Goal: Transaction & Acquisition: Purchase product/service

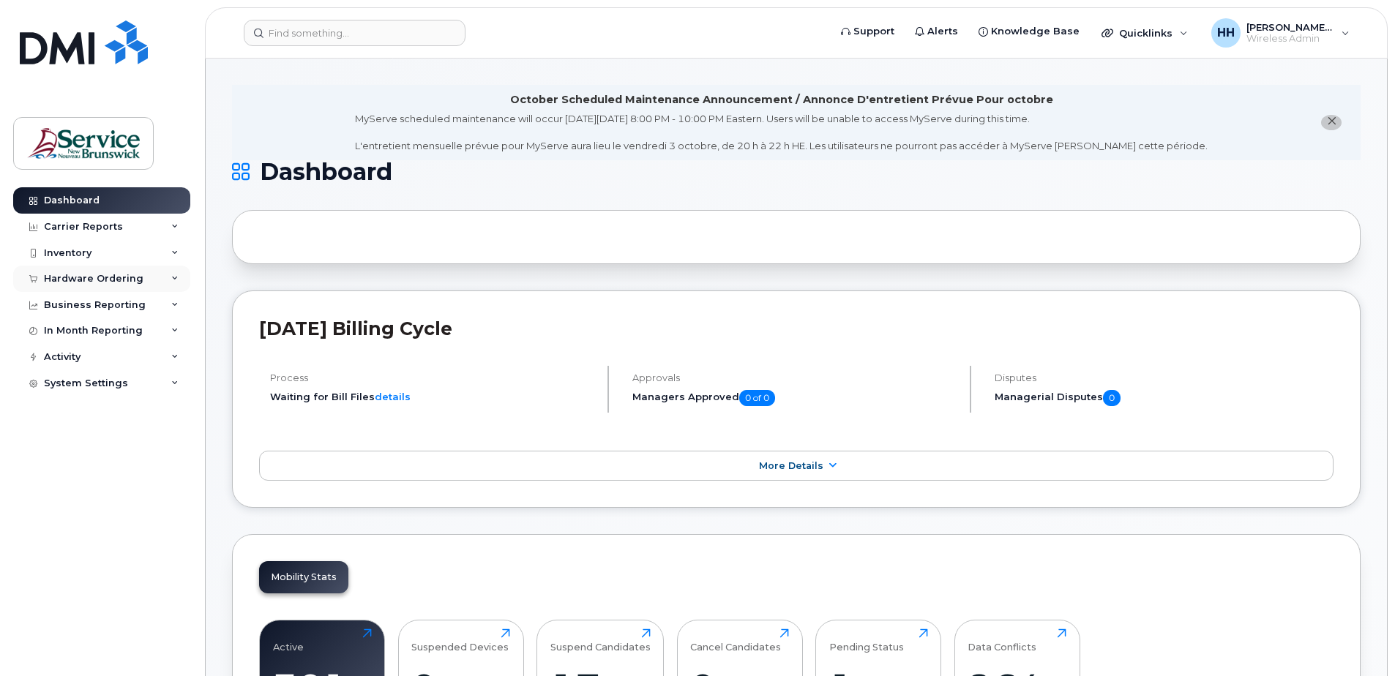
click at [90, 269] on div "Hardware Ordering" at bounding box center [101, 279] width 177 height 26
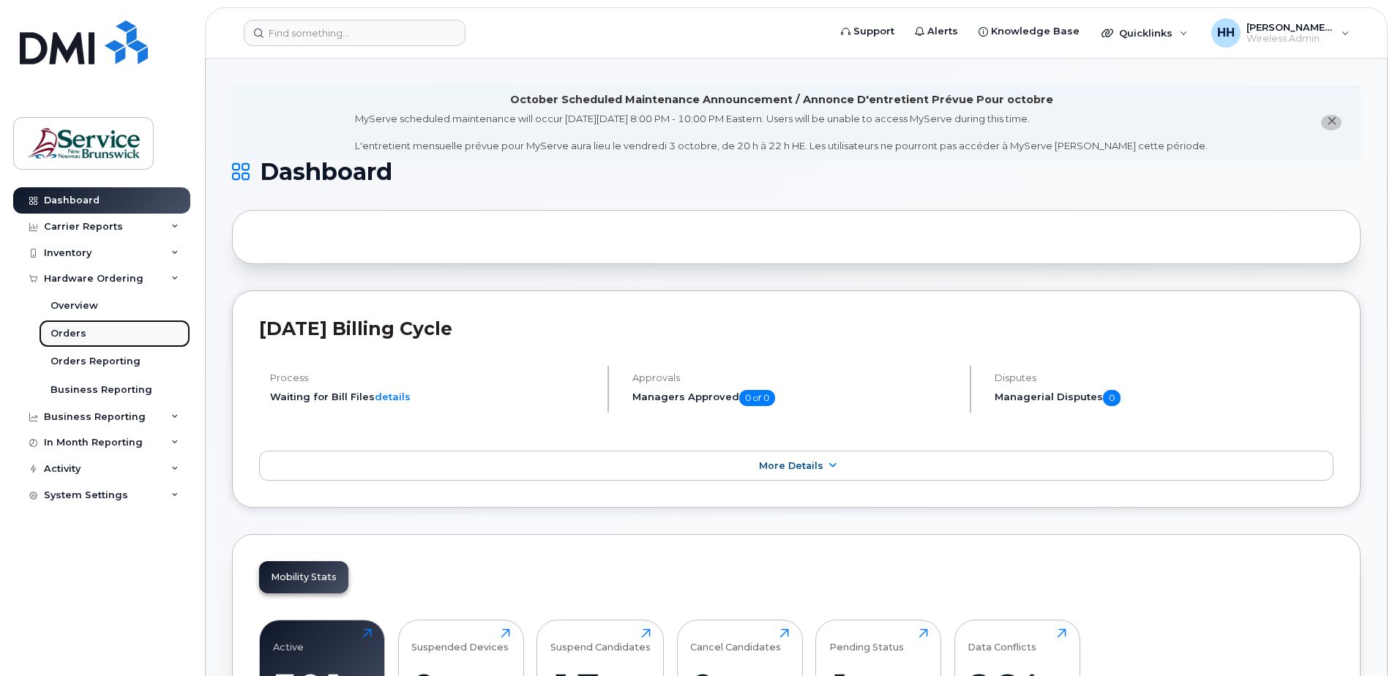
click at [86, 335] on link "Orders" at bounding box center [115, 334] width 152 height 28
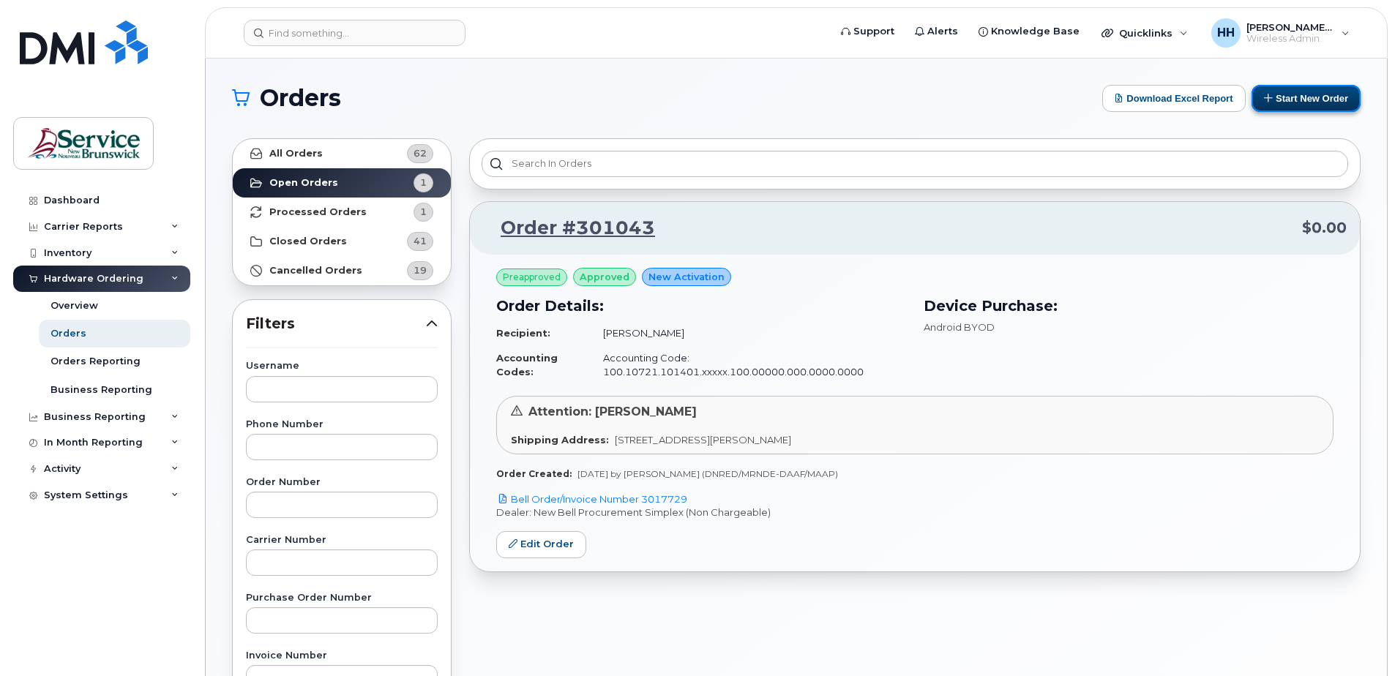
click at [1312, 98] on button "Start New Order" at bounding box center [1306, 98] width 109 height 27
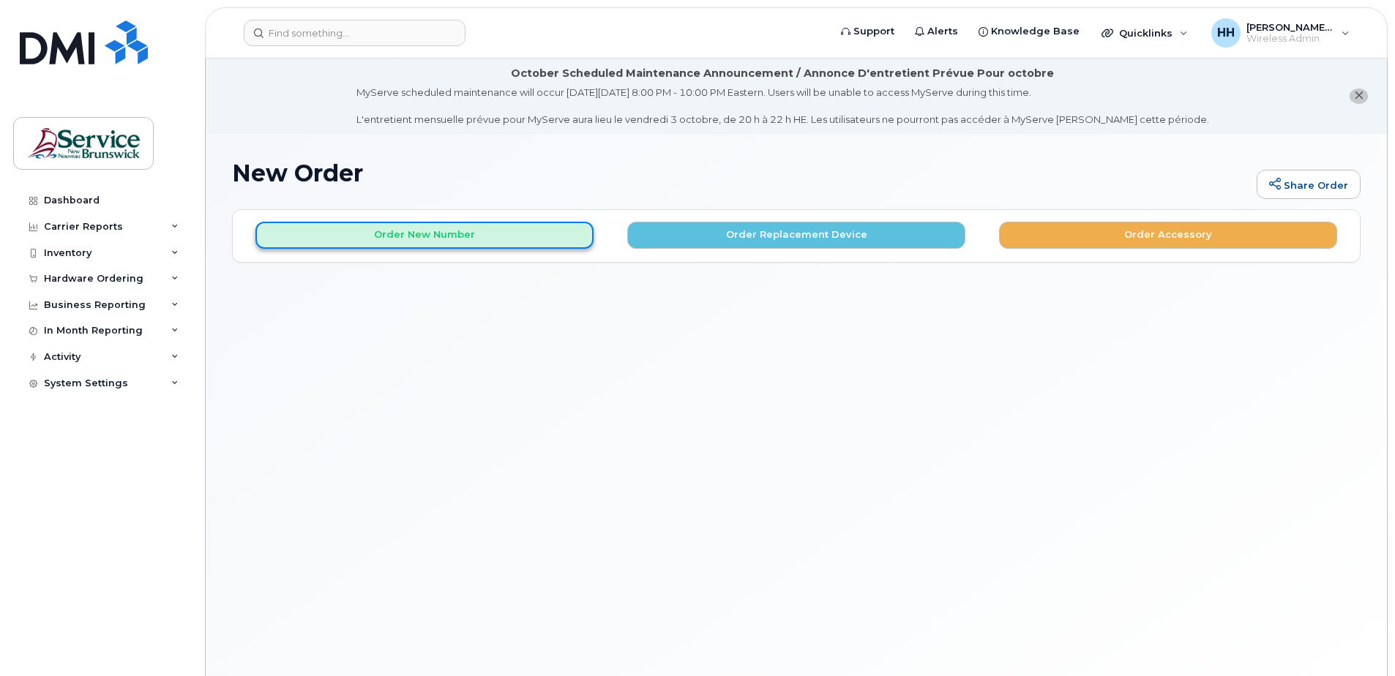
click at [514, 230] on button "Order New Number" at bounding box center [424, 235] width 338 height 27
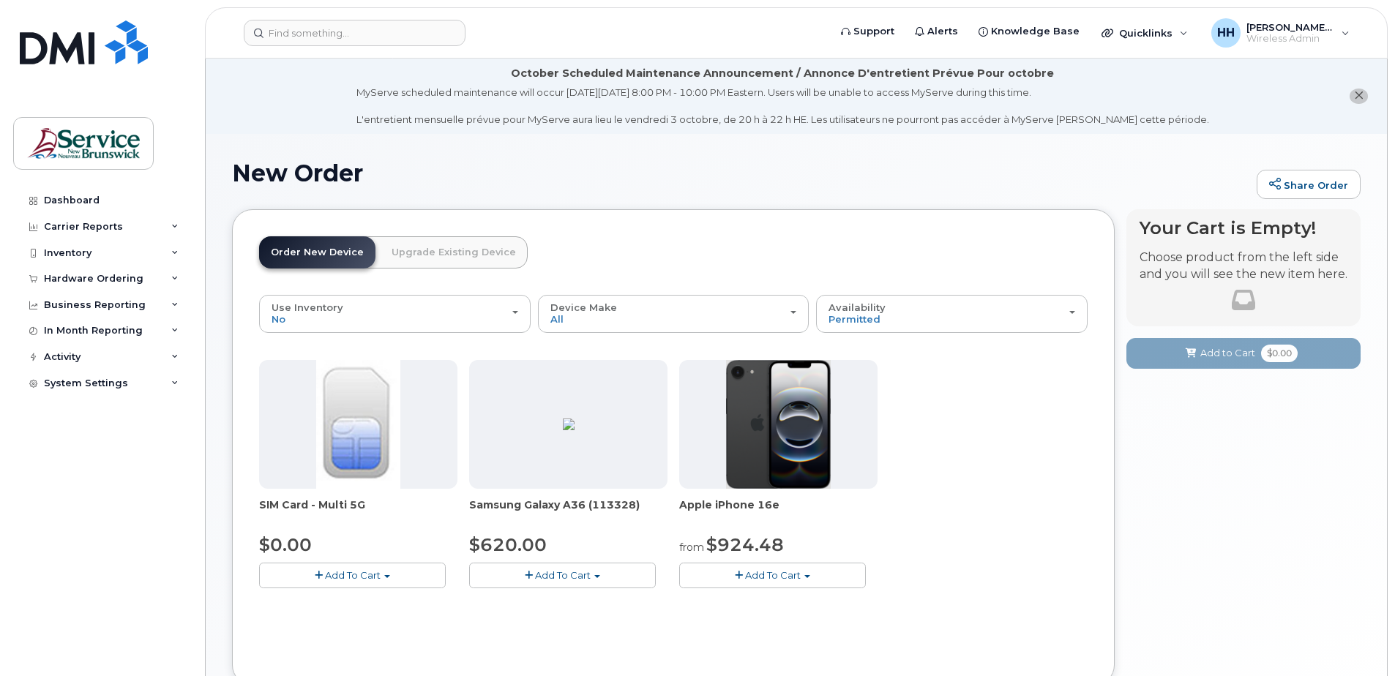
click at [318, 261] on link "Order New Device" at bounding box center [317, 252] width 116 height 32
click at [318, 255] on link "Order New Device" at bounding box center [317, 252] width 116 height 32
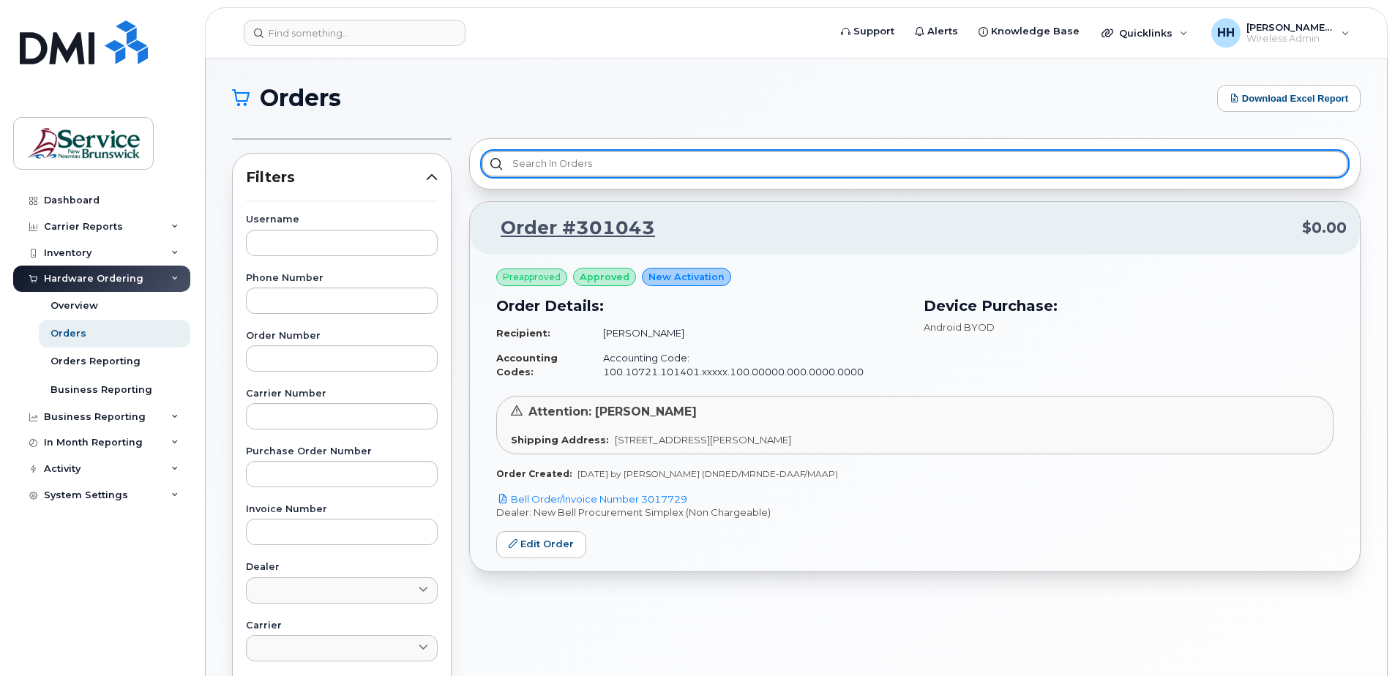
click at [610, 169] on input "text" at bounding box center [915, 164] width 867 height 26
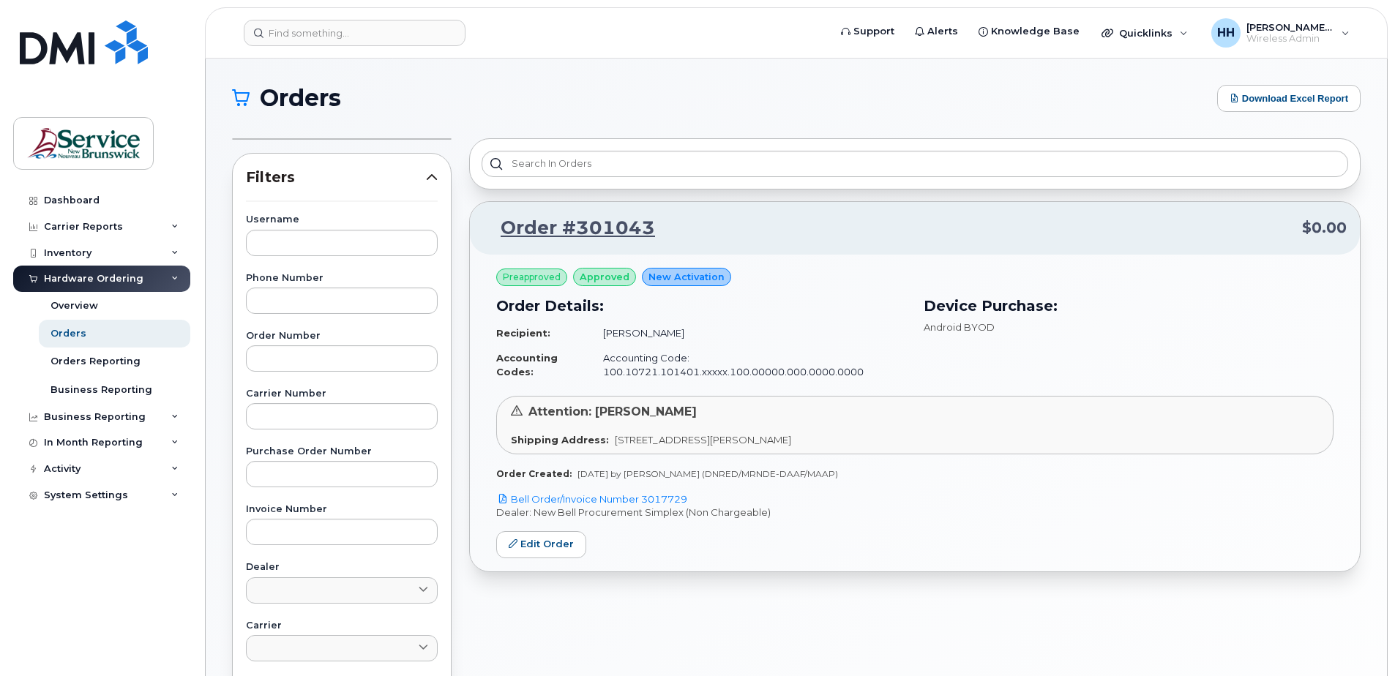
click at [667, 536] on div "Preapproved approved New Activation Order Details: Recipient: Katelyn Melvin Ac…" at bounding box center [915, 413] width 890 height 317
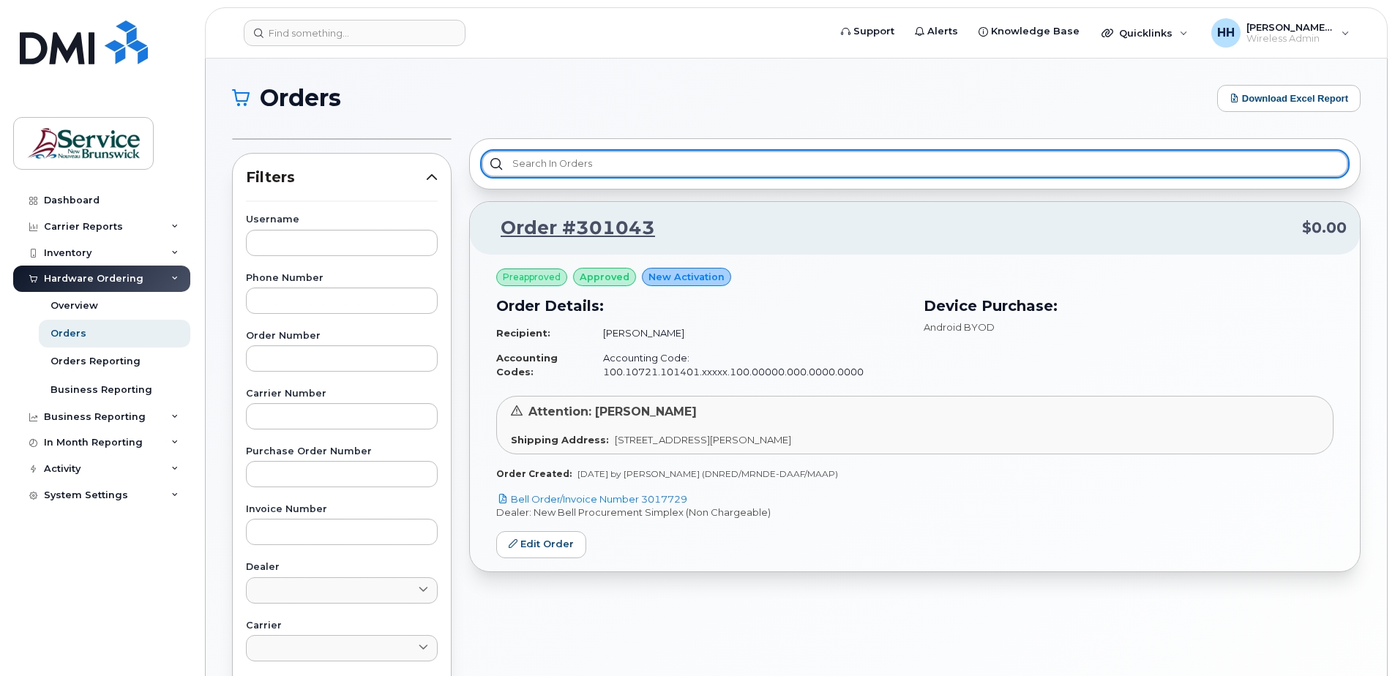
click at [609, 157] on input "text" at bounding box center [915, 164] width 867 height 26
paste input "0398528"
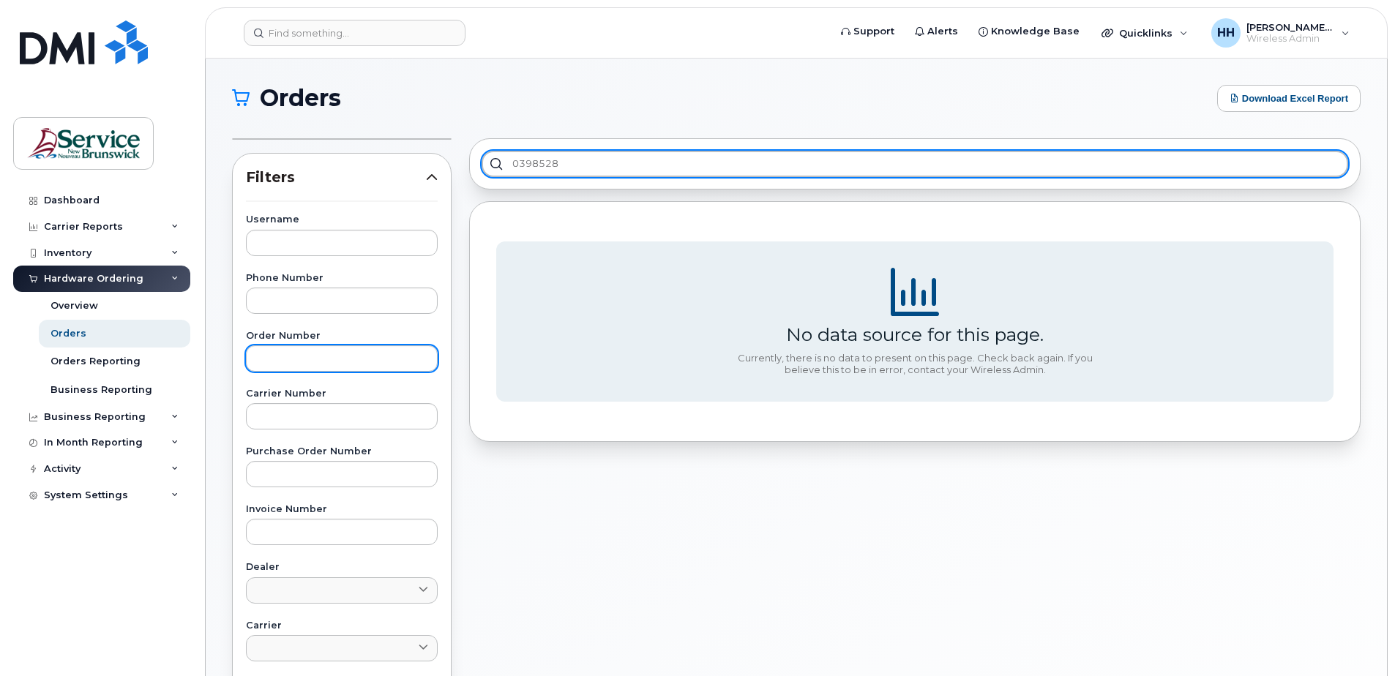
type input "0398528"
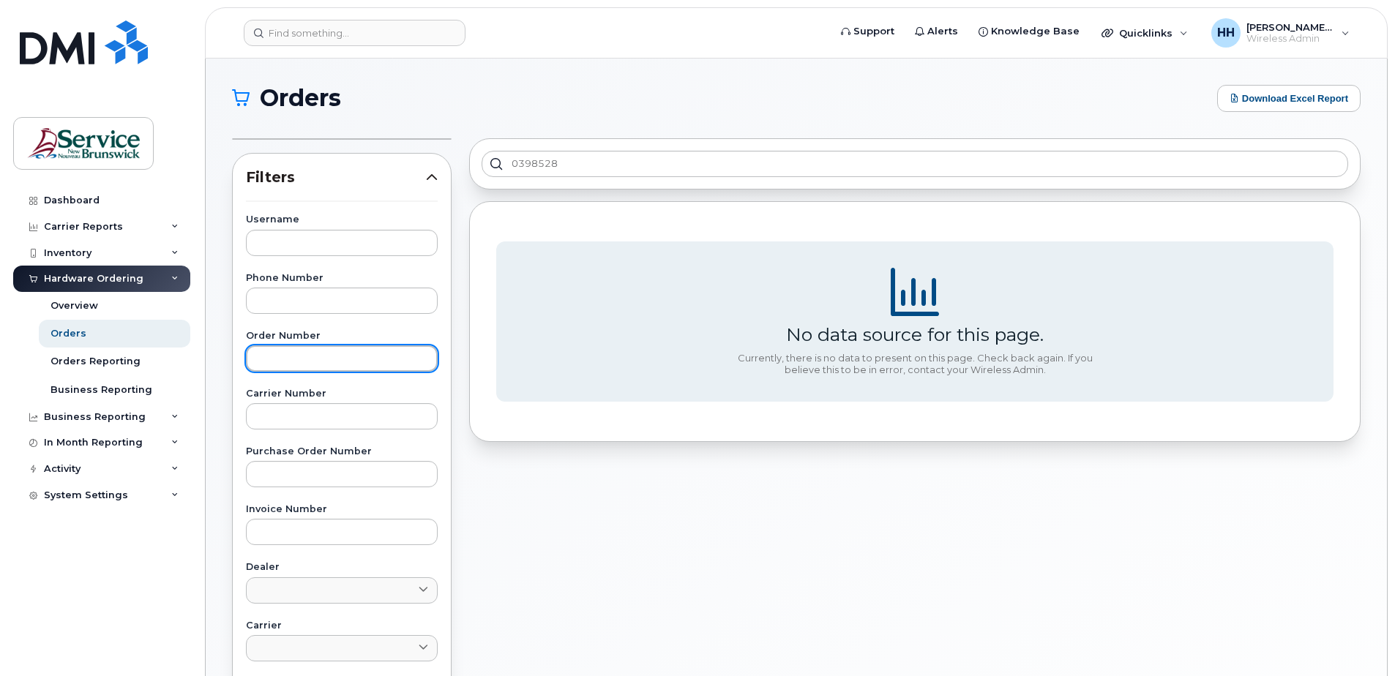
click at [304, 356] on input "text" at bounding box center [342, 358] width 192 height 26
paste input "0398528"
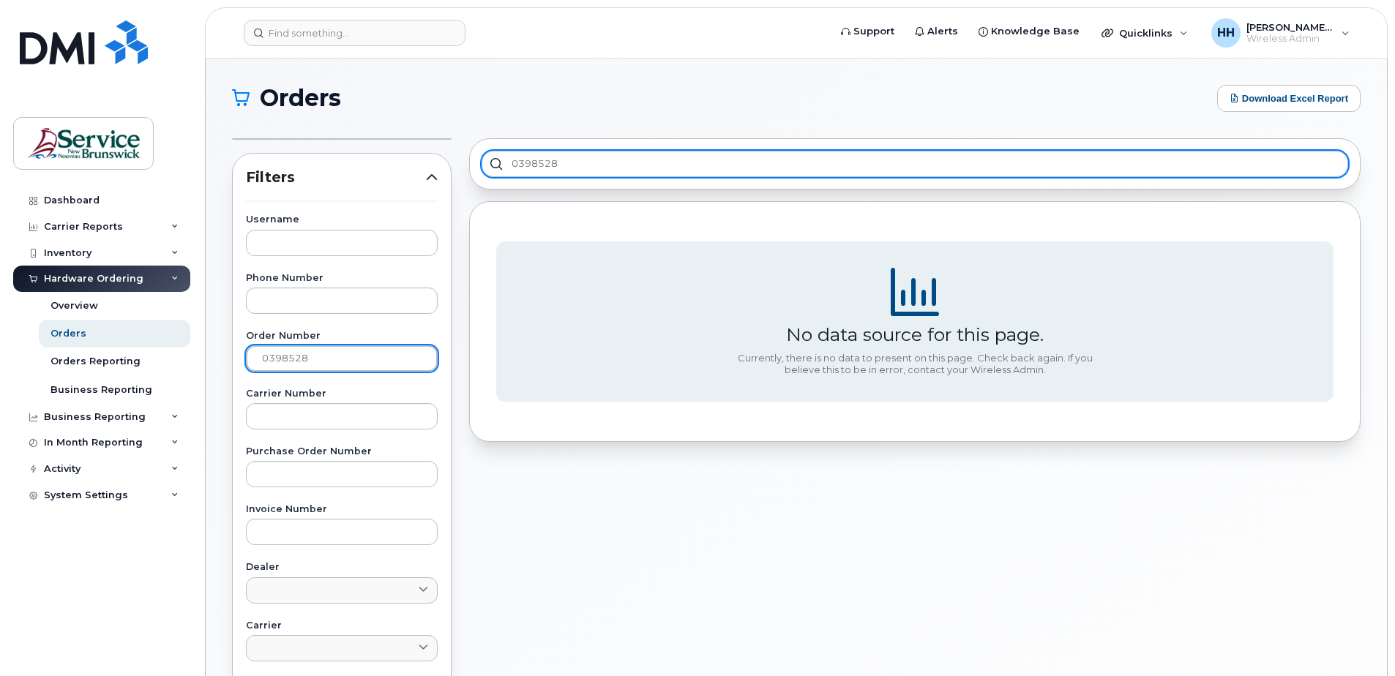
type input "0398528"
drag, startPoint x: 595, startPoint y: 160, endPoint x: 475, endPoint y: 171, distance: 120.6
click at [475, 171] on div "0398528" at bounding box center [915, 163] width 892 height 51
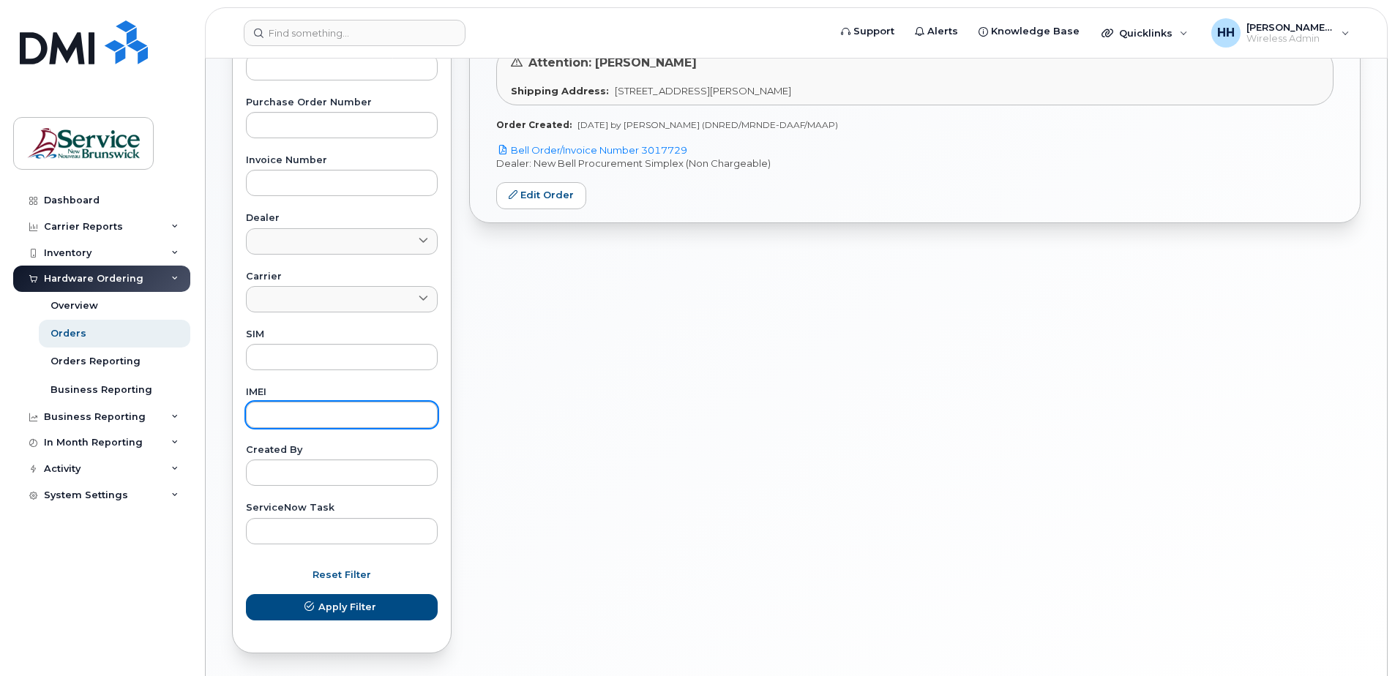
scroll to position [366, 0]
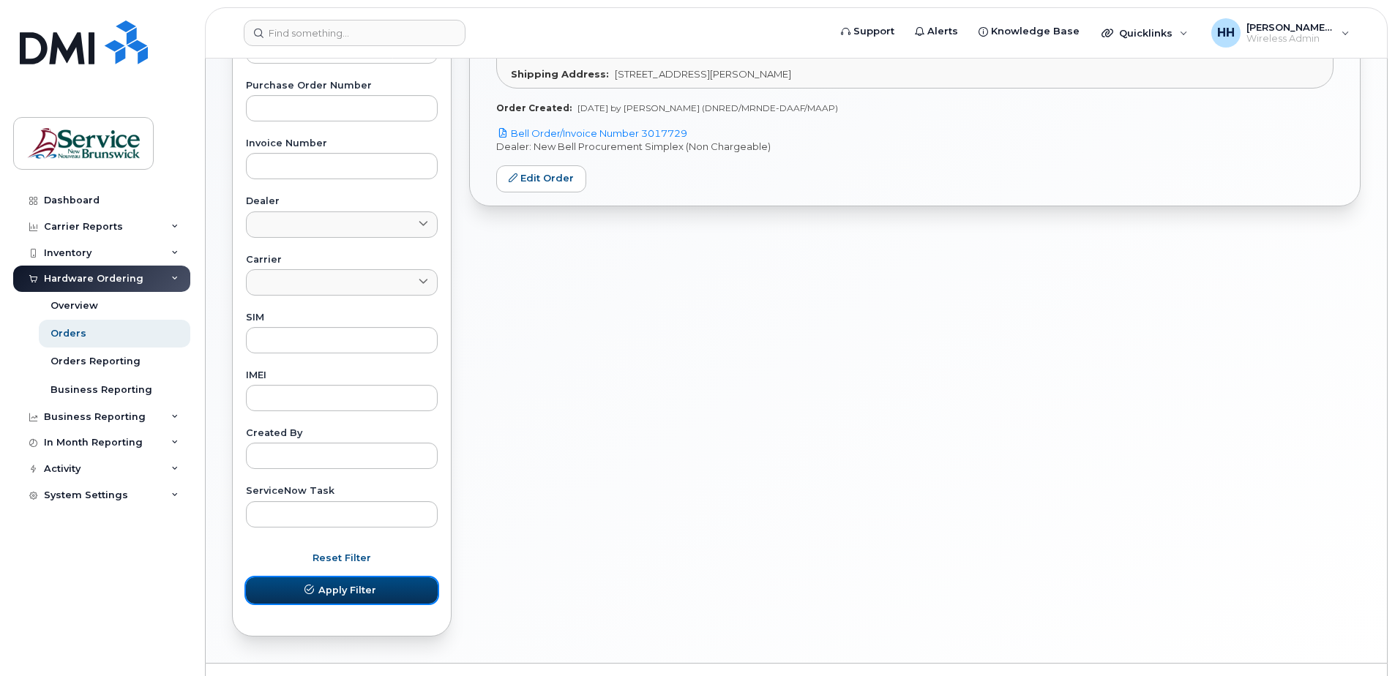
click at [340, 594] on span "Apply Filter" at bounding box center [347, 590] width 58 height 14
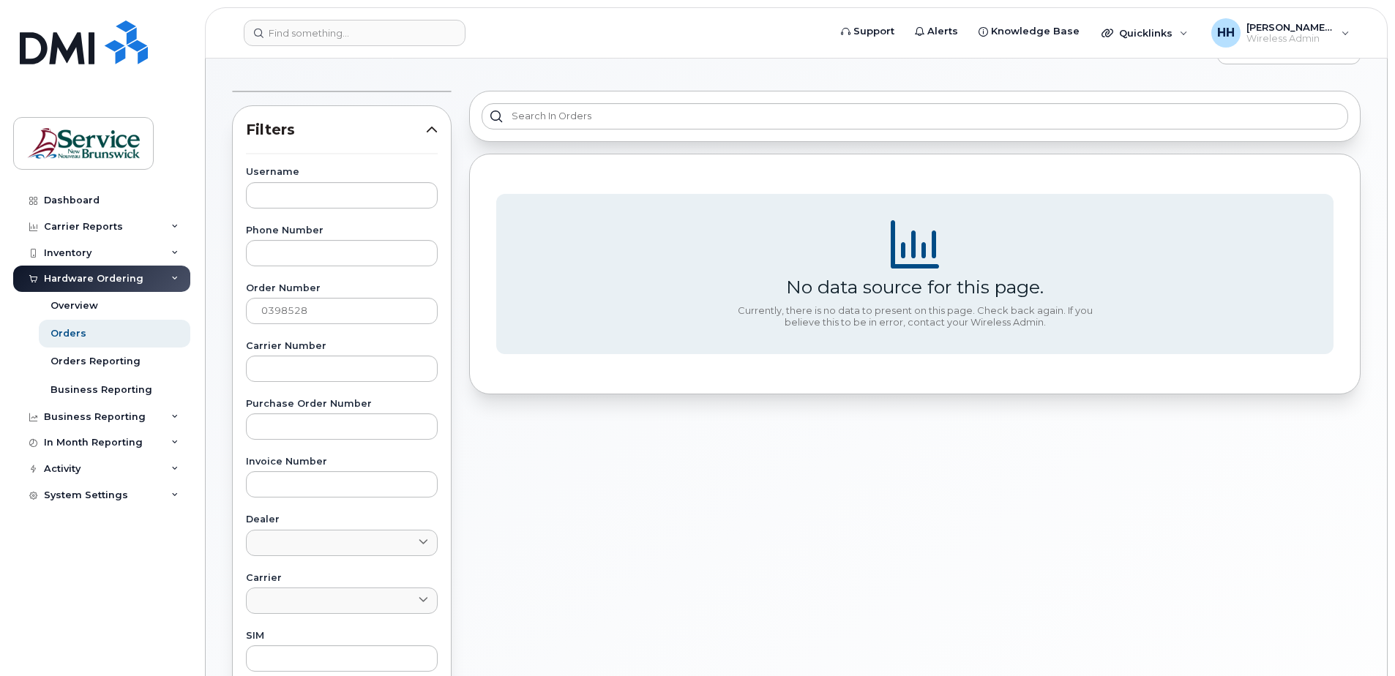
scroll to position [73, 0]
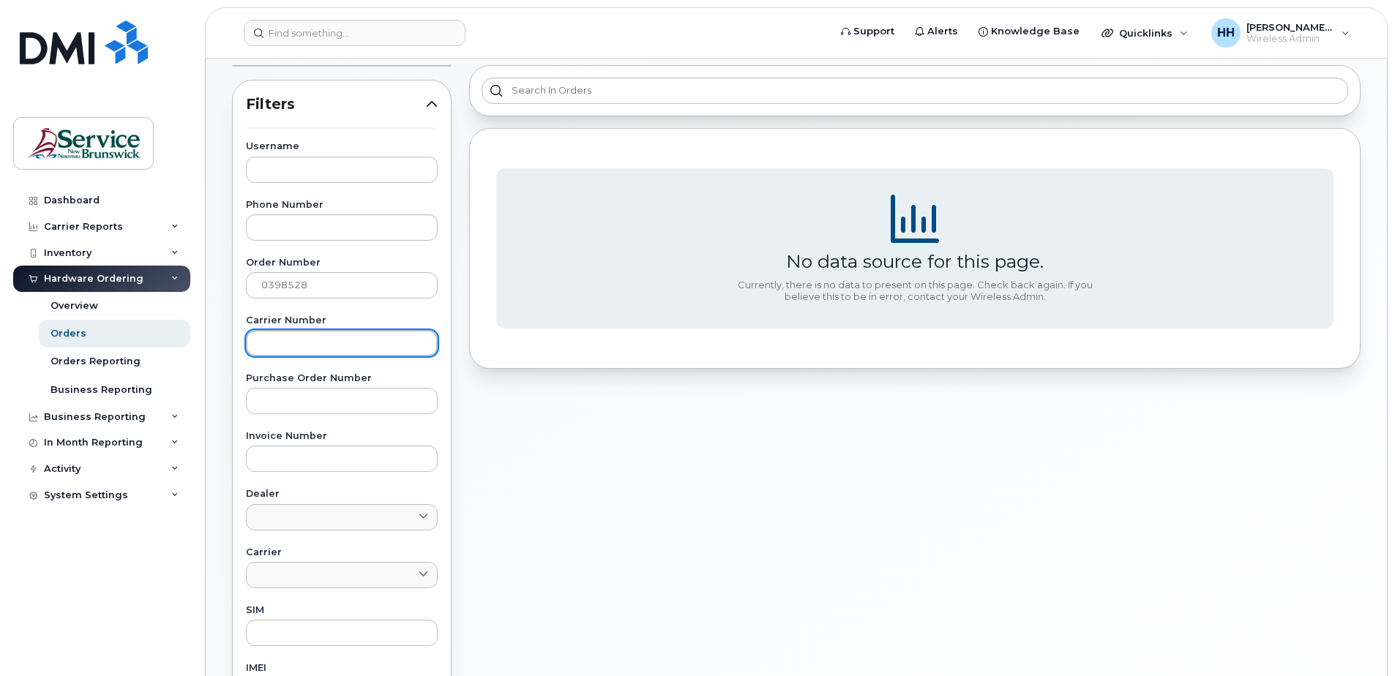
click at [362, 335] on input "text" at bounding box center [342, 343] width 192 height 26
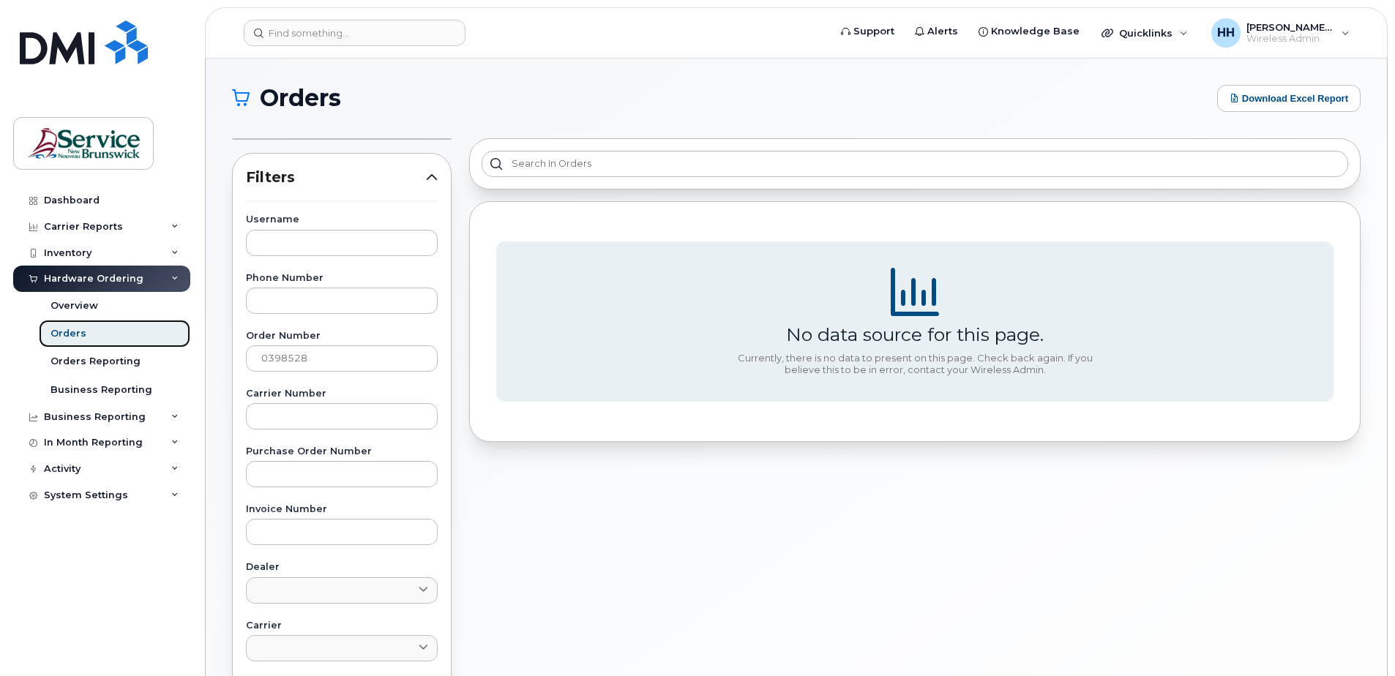
click at [79, 335] on div "Orders" at bounding box center [69, 333] width 36 height 13
click at [67, 337] on div "Orders" at bounding box center [69, 333] width 36 height 13
click at [67, 336] on div "Orders" at bounding box center [69, 333] width 36 height 13
click at [299, 120] on section "Orders Download Excel Report Filters Username Phone Number Order Number 0398528…" at bounding box center [796, 548] width 1129 height 927
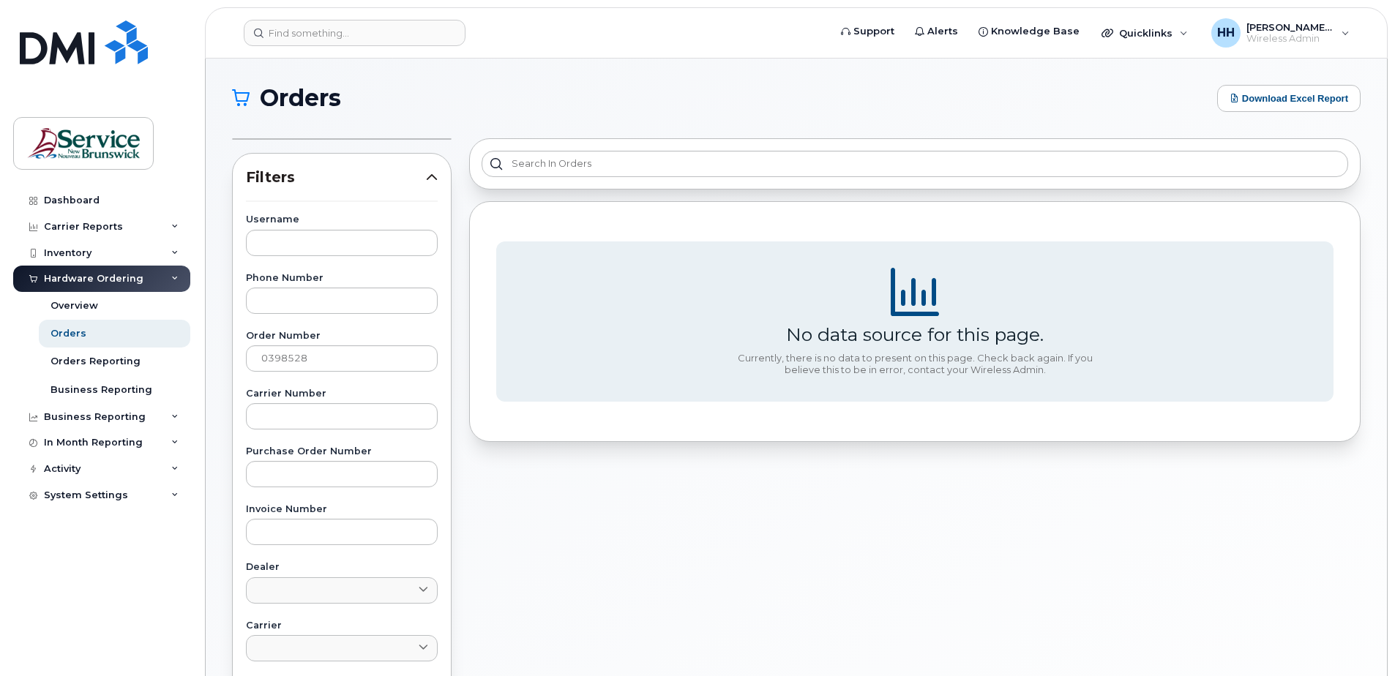
click at [299, 131] on div "Filters Username Phone Number Order Number 0398528 Carrier Number Purchase Orde…" at bounding box center [341, 571] width 237 height 882
drag, startPoint x: 323, startPoint y: 76, endPoint x: 338, endPoint y: 18, distance: 59.8
click at [324, 72] on div "Orders Download Excel Report Filters Username Phone Number Order Number 0398528…" at bounding box center [796, 544] width 1181 height 971
drag, startPoint x: 340, startPoint y: 18, endPoint x: 345, endPoint y: 32, distance: 14.8
click at [340, 19] on header "Support Alerts Knowledge Base Quicklinks Suspend / Cancel Device Change SIM Car…" at bounding box center [796, 32] width 1183 height 51
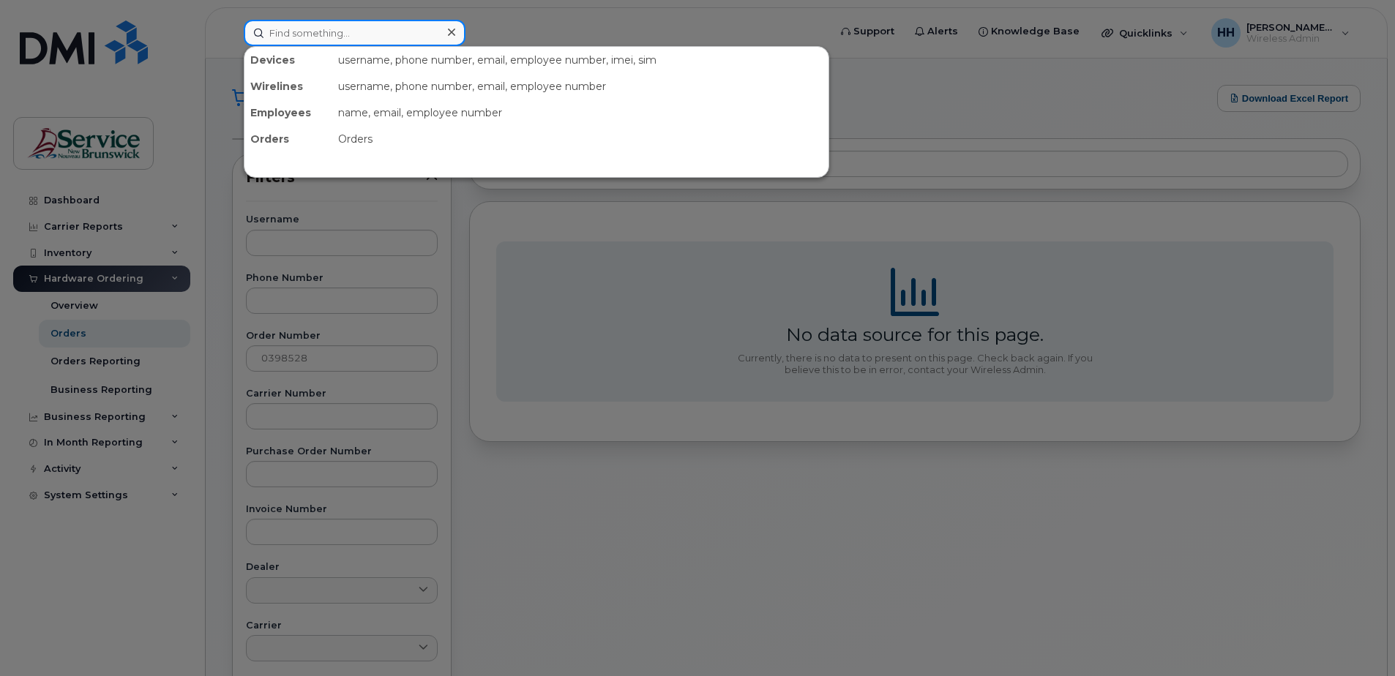
click at [345, 32] on input at bounding box center [355, 33] width 222 height 26
paste input "0398528"
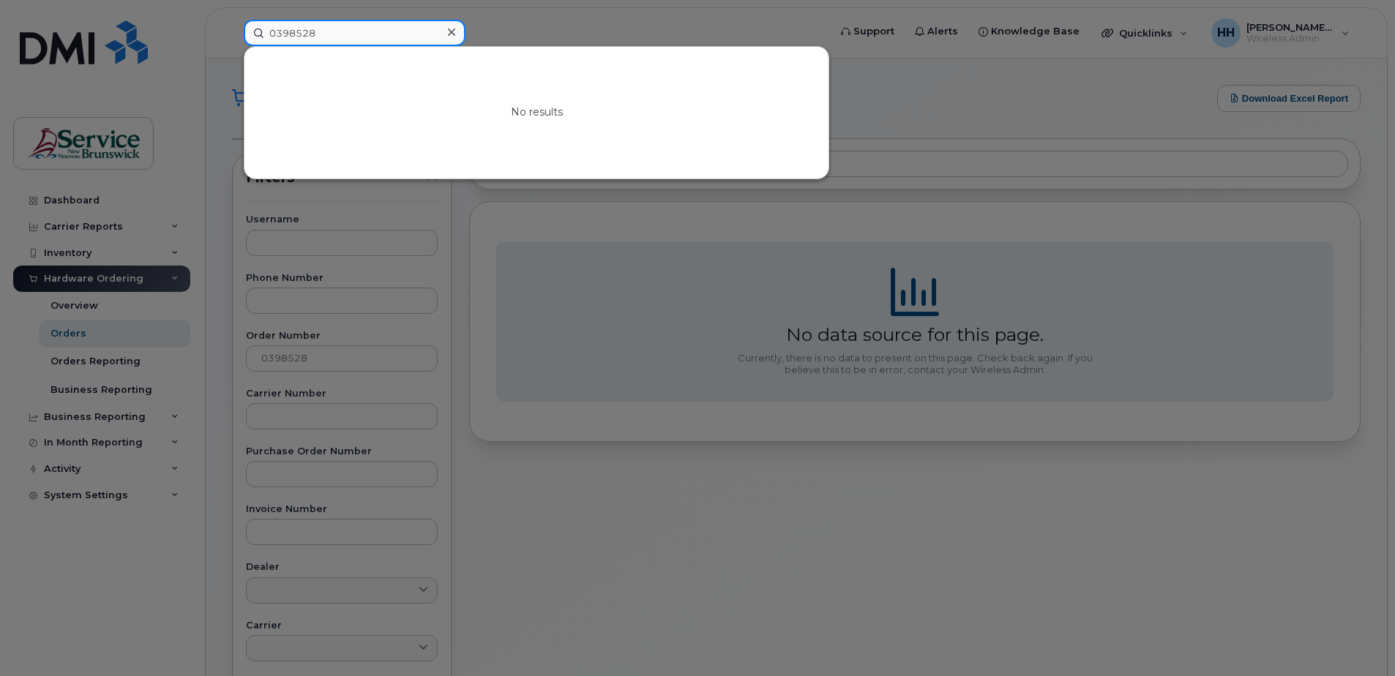
type input "0398528"
click at [457, 31] on div at bounding box center [451, 32] width 21 height 21
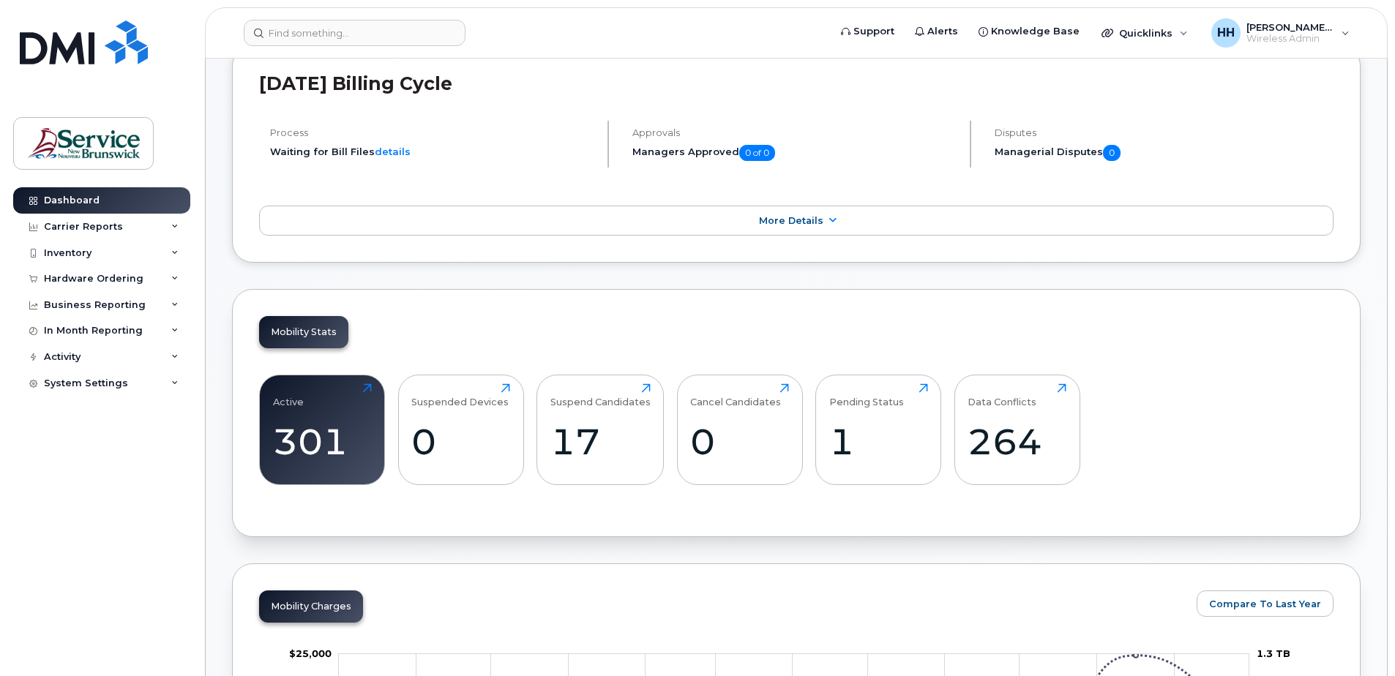
scroll to position [220, 0]
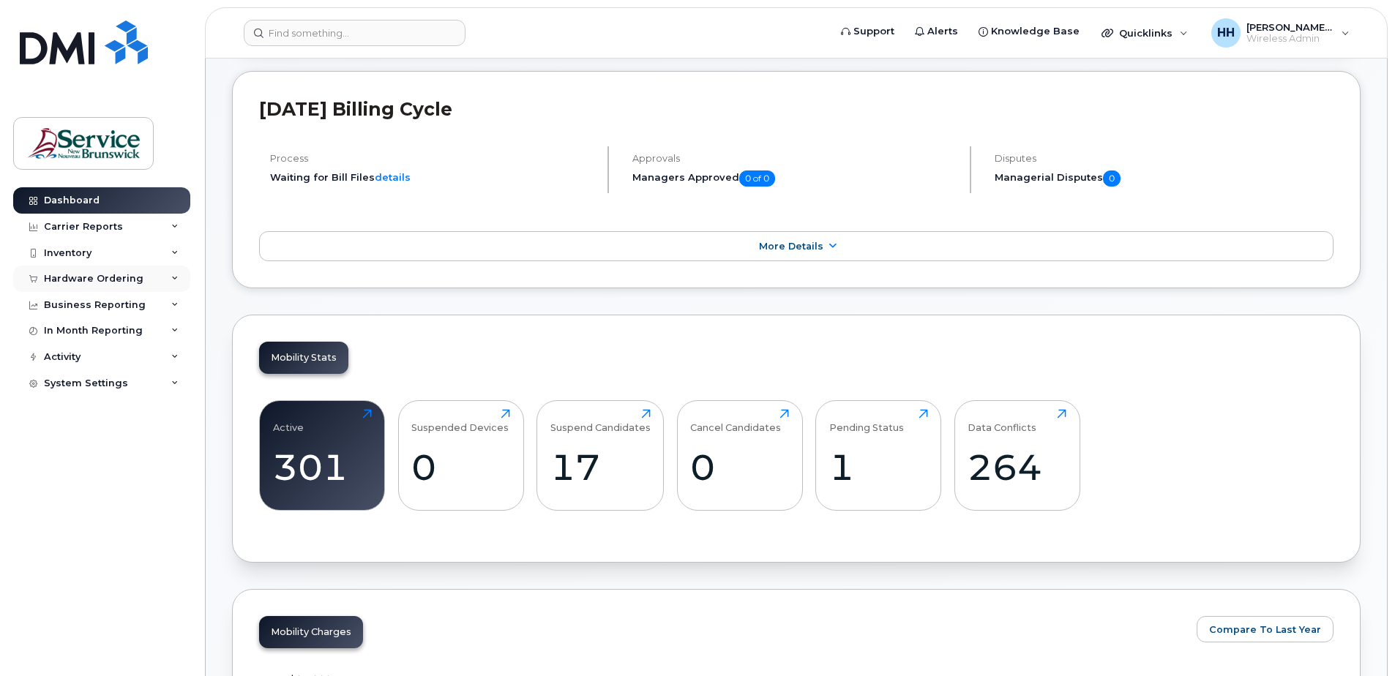
click at [71, 285] on div "Hardware Ordering" at bounding box center [101, 279] width 177 height 26
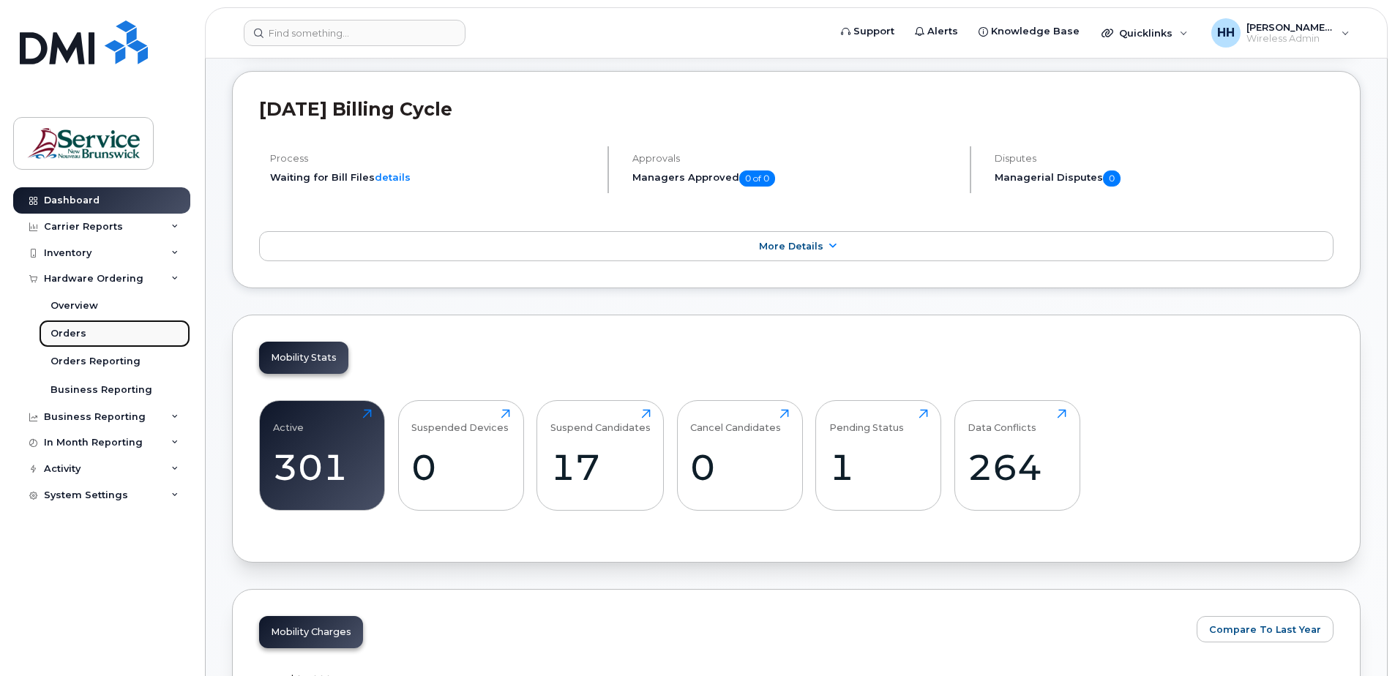
click at [72, 332] on div "Orders" at bounding box center [69, 333] width 36 height 13
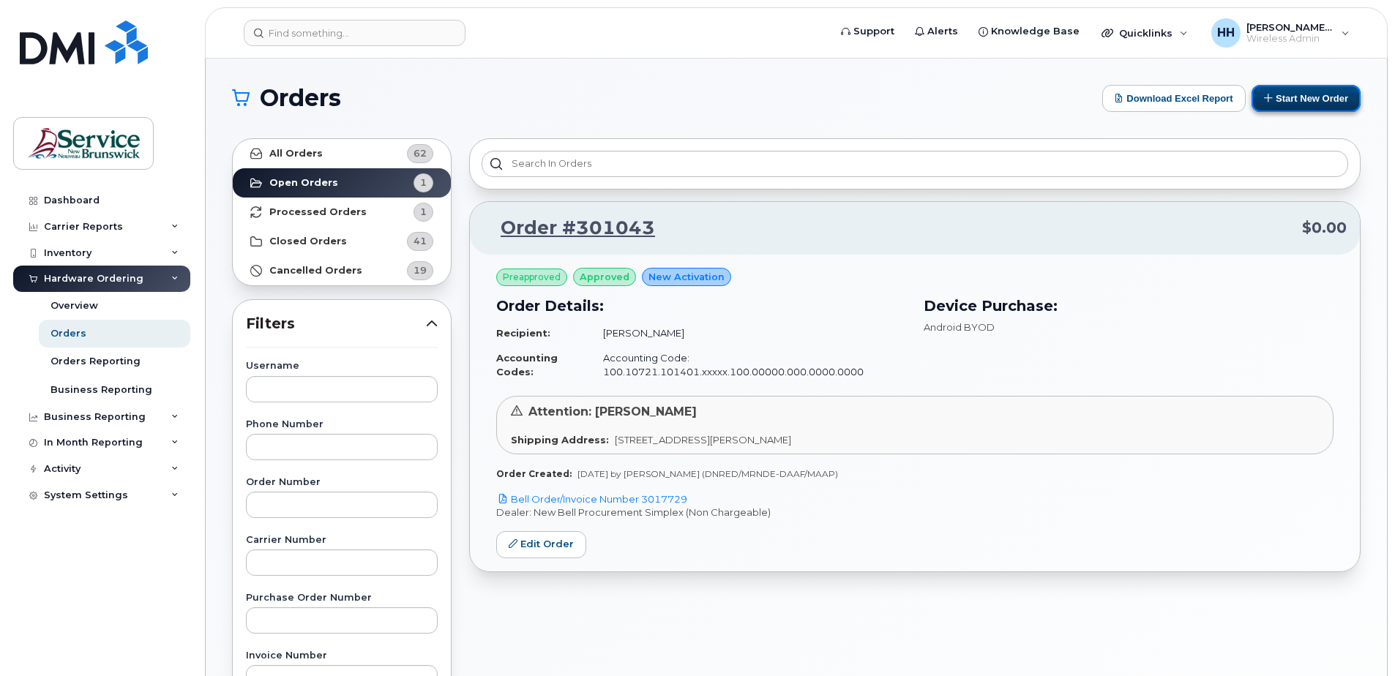
click at [1339, 97] on button "Start New Order" at bounding box center [1306, 98] width 109 height 27
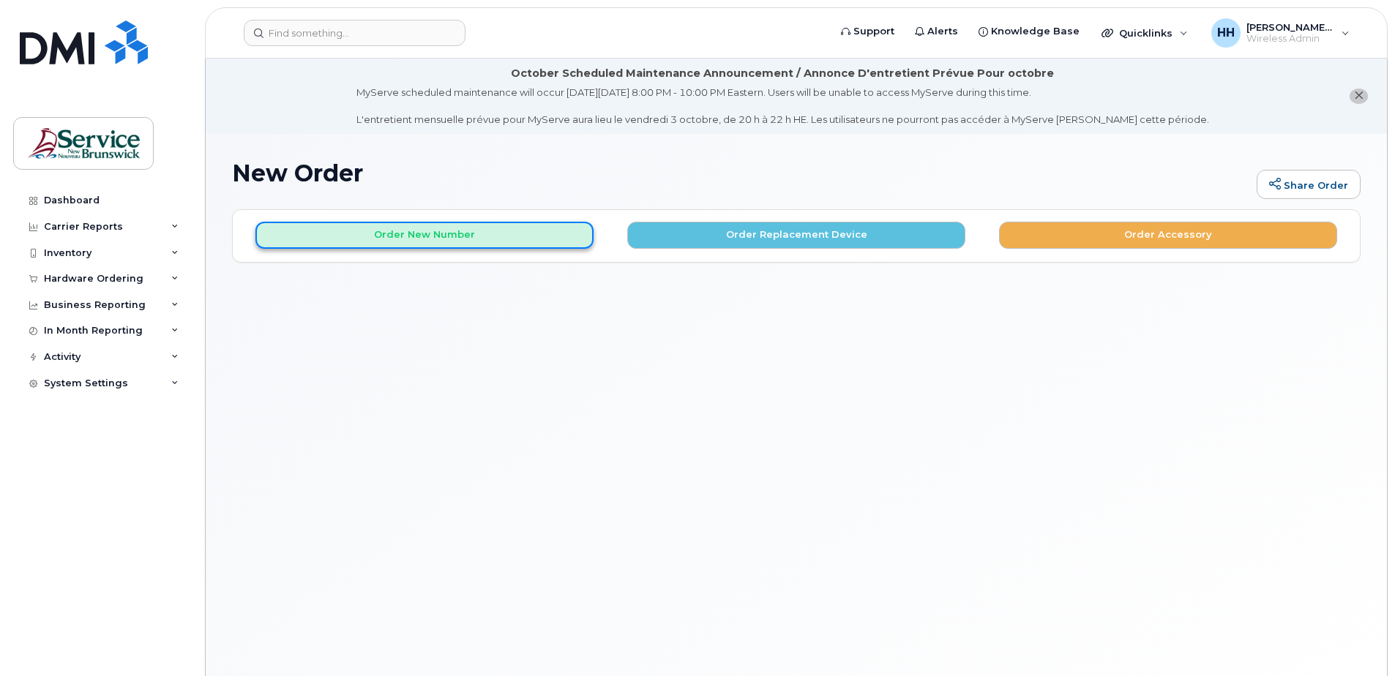
click at [445, 236] on button "Order New Number" at bounding box center [424, 235] width 338 height 27
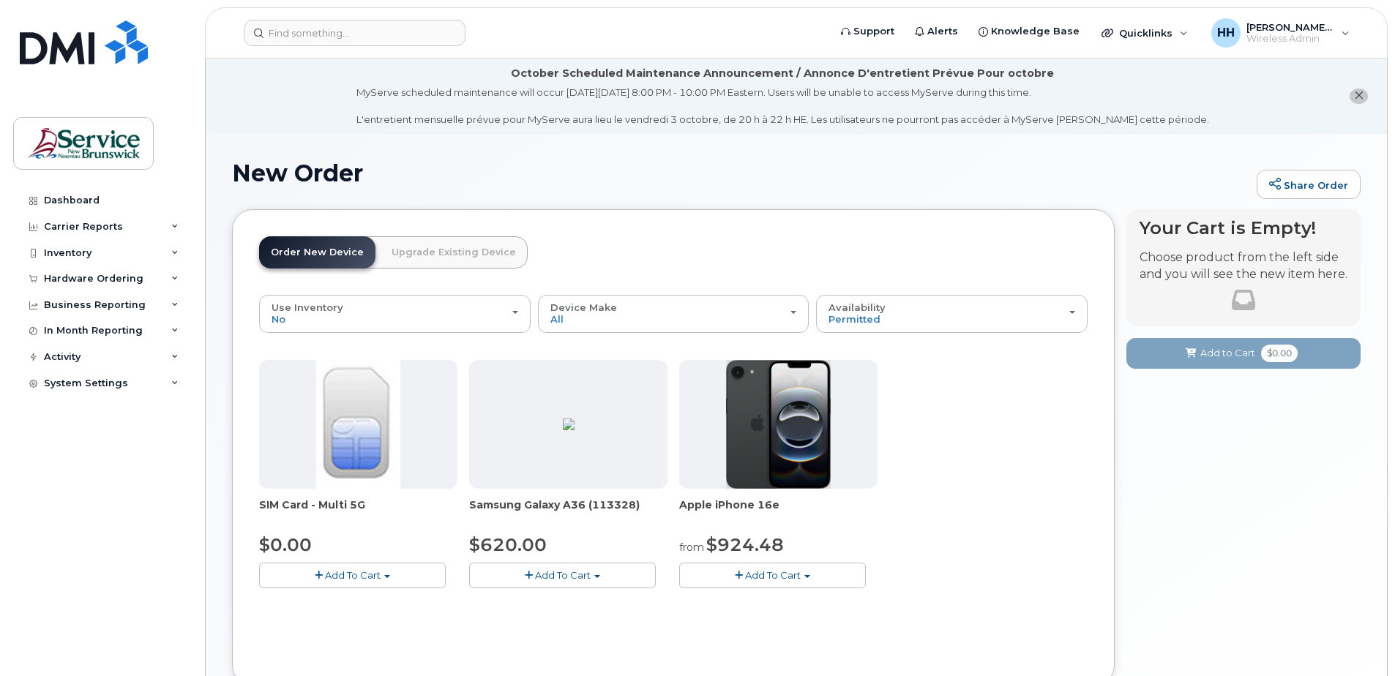
click at [360, 572] on span "Add To Cart" at bounding box center [353, 575] width 56 height 12
click at [361, 572] on span "Add To Cart" at bounding box center [353, 575] width 56 height 12
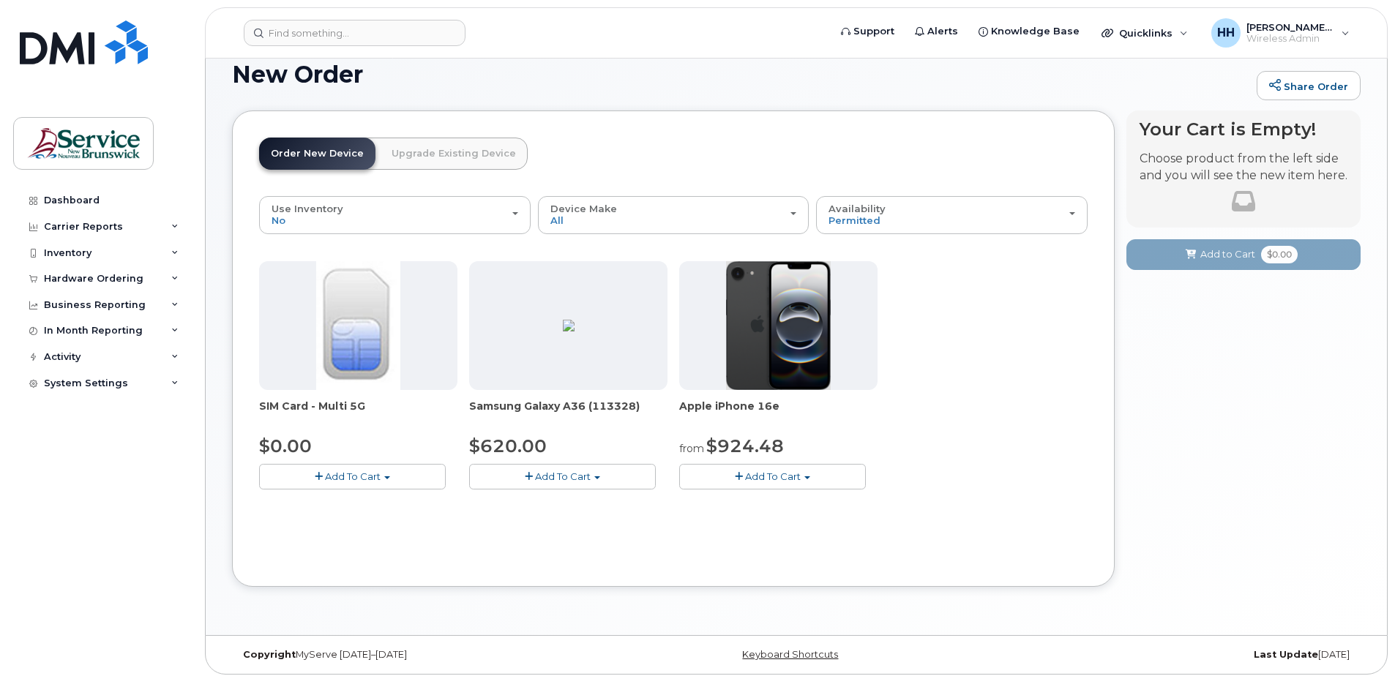
scroll to position [105, 0]
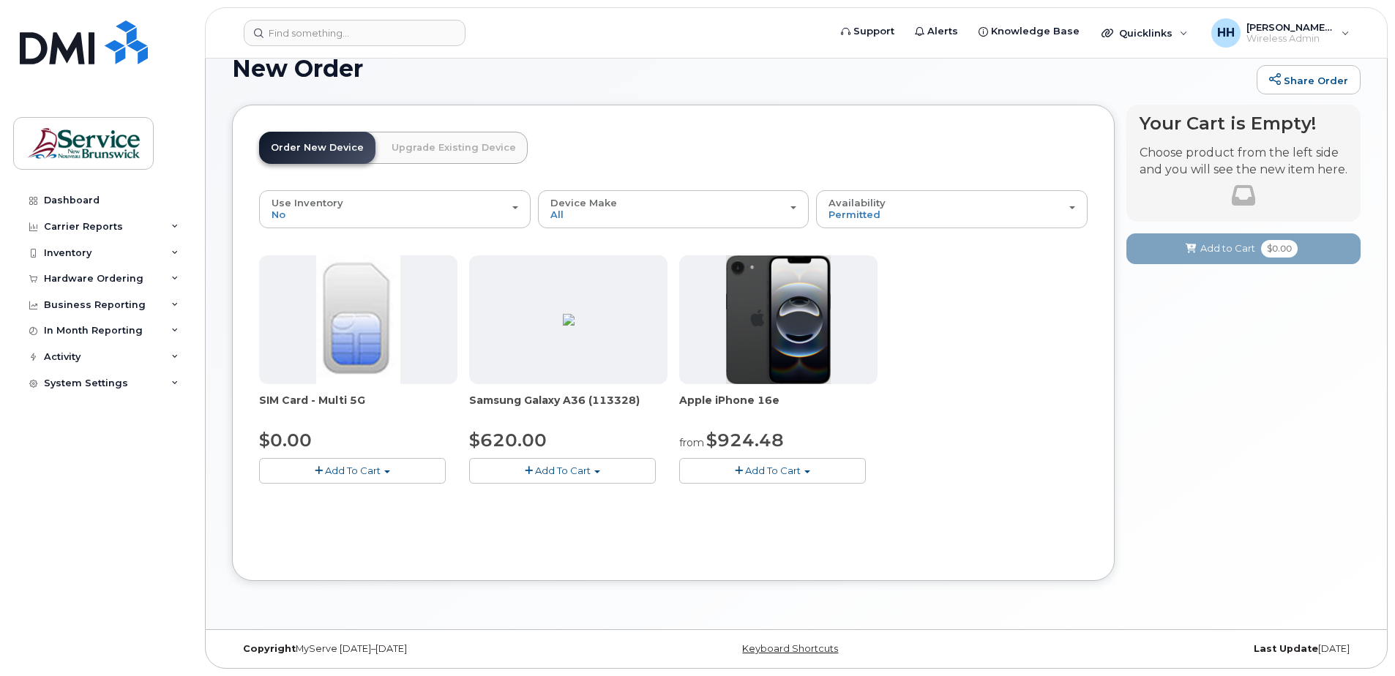
click at [250, 386] on div "Order New Device Upgrade Existing Device Order new device and new line Order ne…" at bounding box center [673, 343] width 883 height 477
drag, startPoint x: 292, startPoint y: 357, endPoint x: 587, endPoint y: 261, distance: 310.4
click at [293, 358] on div at bounding box center [358, 319] width 198 height 129
click at [403, 291] on div at bounding box center [358, 319] width 198 height 129
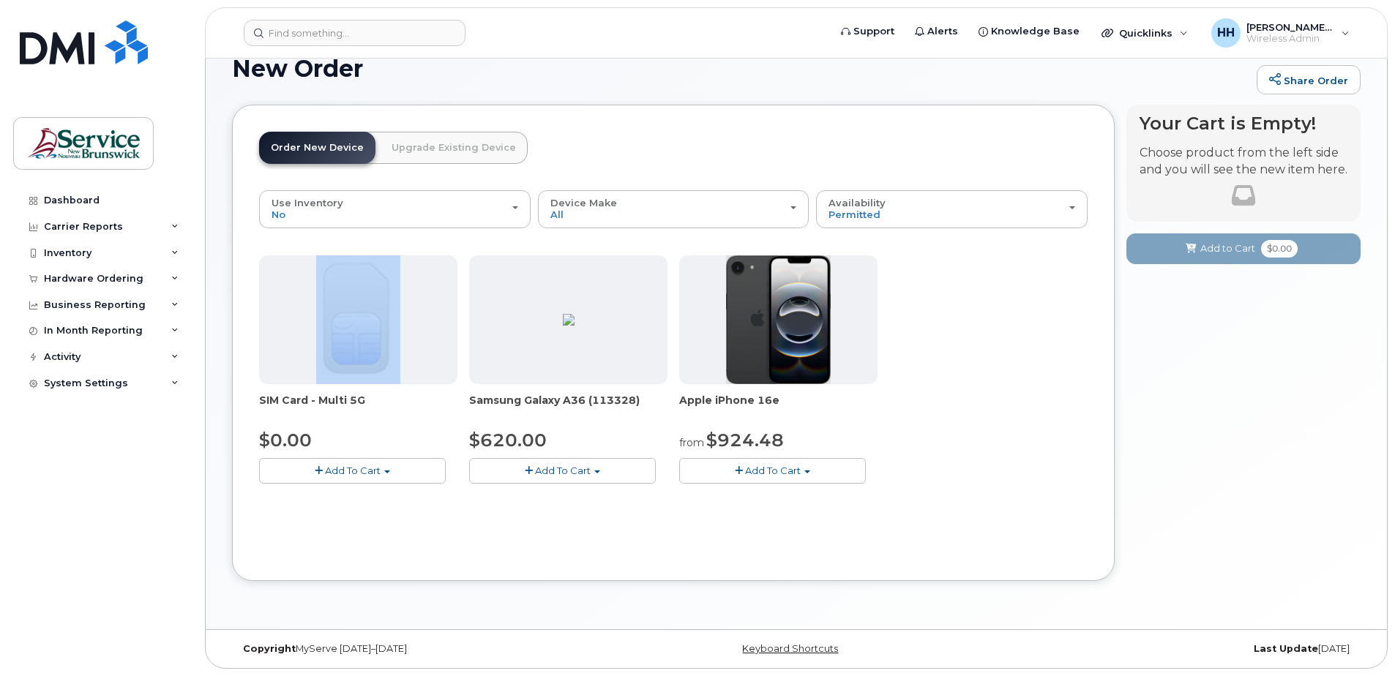
click at [403, 290] on div at bounding box center [358, 319] width 198 height 129
click at [374, 473] on span "Add To Cart" at bounding box center [353, 471] width 56 height 12
click at [379, 468] on span "Add To Cart" at bounding box center [353, 471] width 56 height 12
click at [370, 355] on img at bounding box center [357, 319] width 83 height 129
click at [390, 471] on button "Add To Cart" at bounding box center [352, 471] width 187 height 26
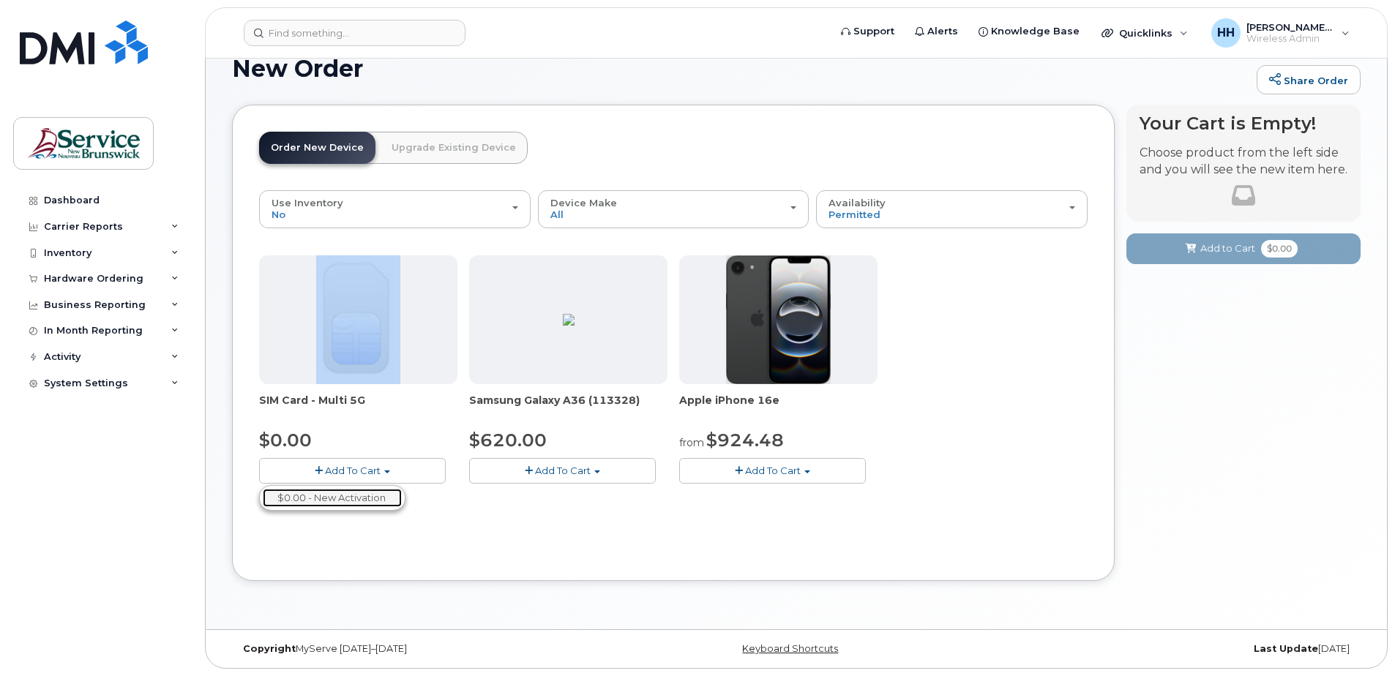
click at [352, 507] on link "$0.00 - New Activation" at bounding box center [332, 498] width 139 height 18
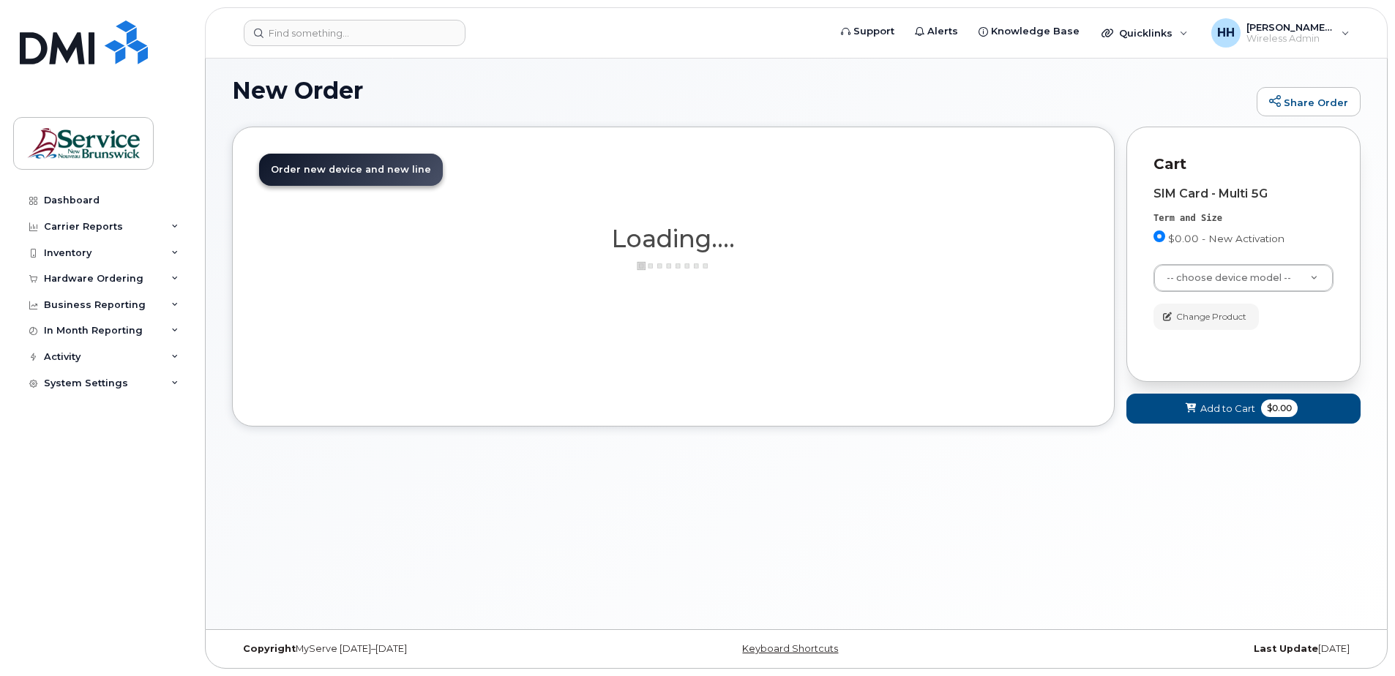
scroll to position [83, 0]
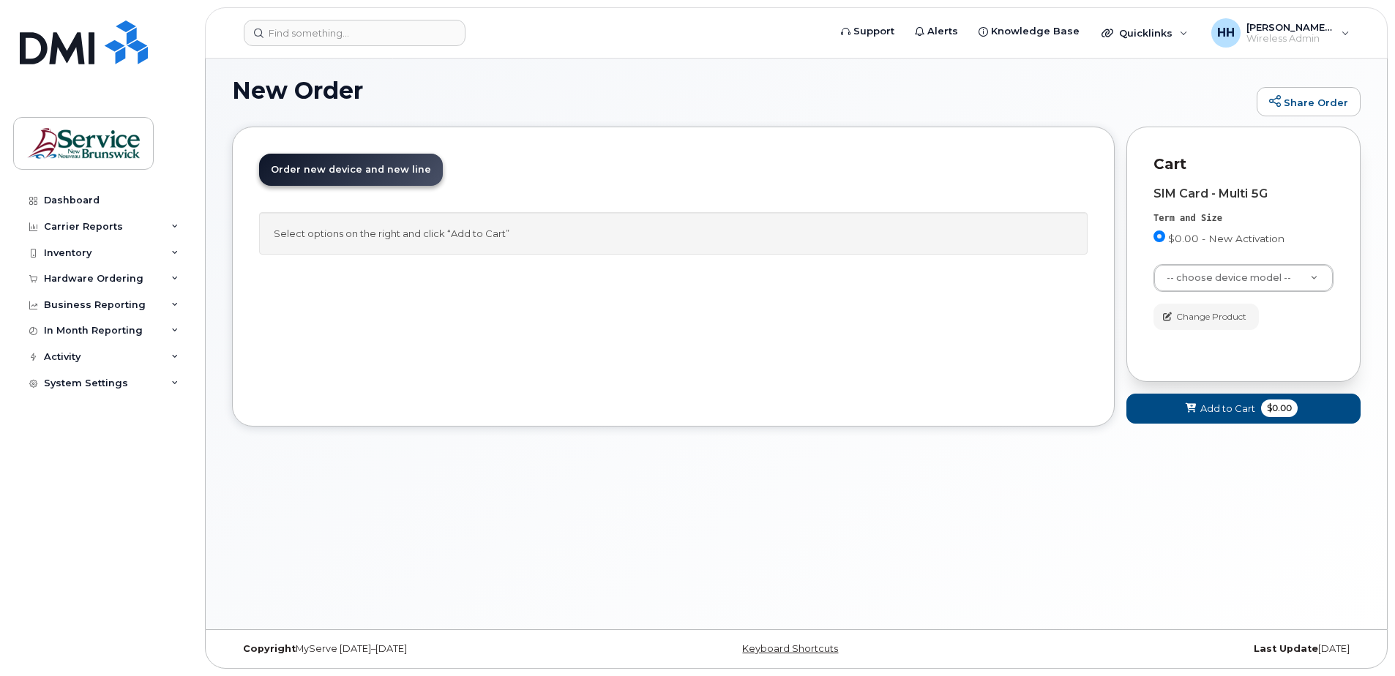
click at [709, 526] on div "New Order Share Order × Share This Order If you want to allow others to create …" at bounding box center [796, 340] width 1181 height 578
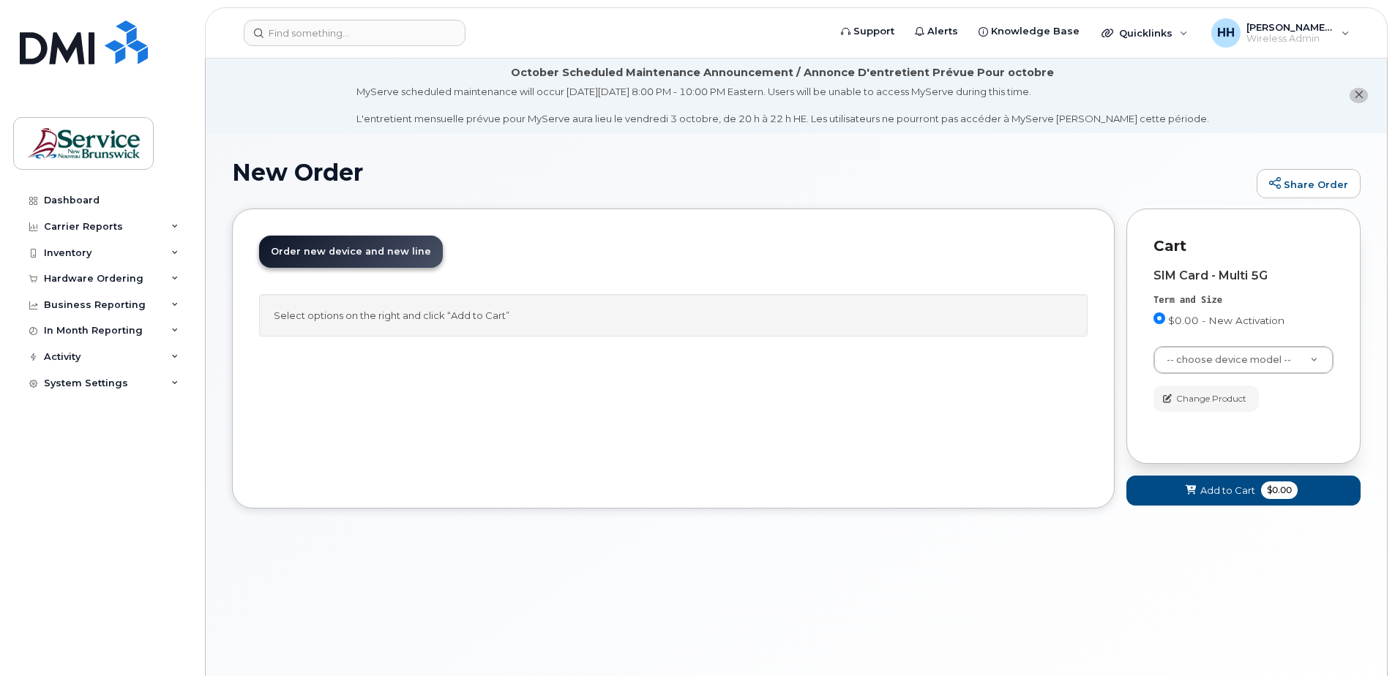
scroll to position [0, 0]
click at [1233, 276] on div "SIM Card - Multi 5G" at bounding box center [1244, 276] width 180 height 13
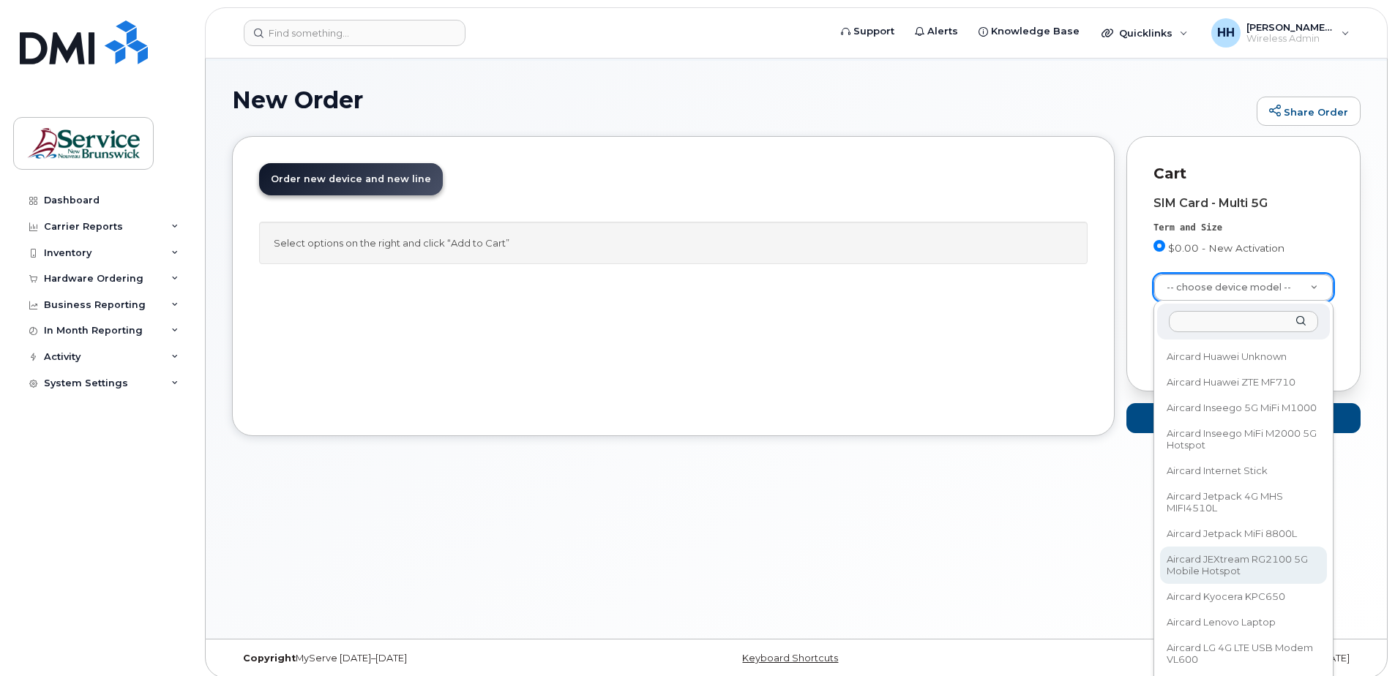
scroll to position [1976, 0]
drag, startPoint x: 1321, startPoint y: 356, endPoint x: 1329, endPoint y: 366, distance: 12.5
click at [1329, 366] on div "-- choose device model -- Aircard BYOD Android BYOD Blackberry BYOD Cell Phone …" at bounding box center [1244, 508] width 180 height 414
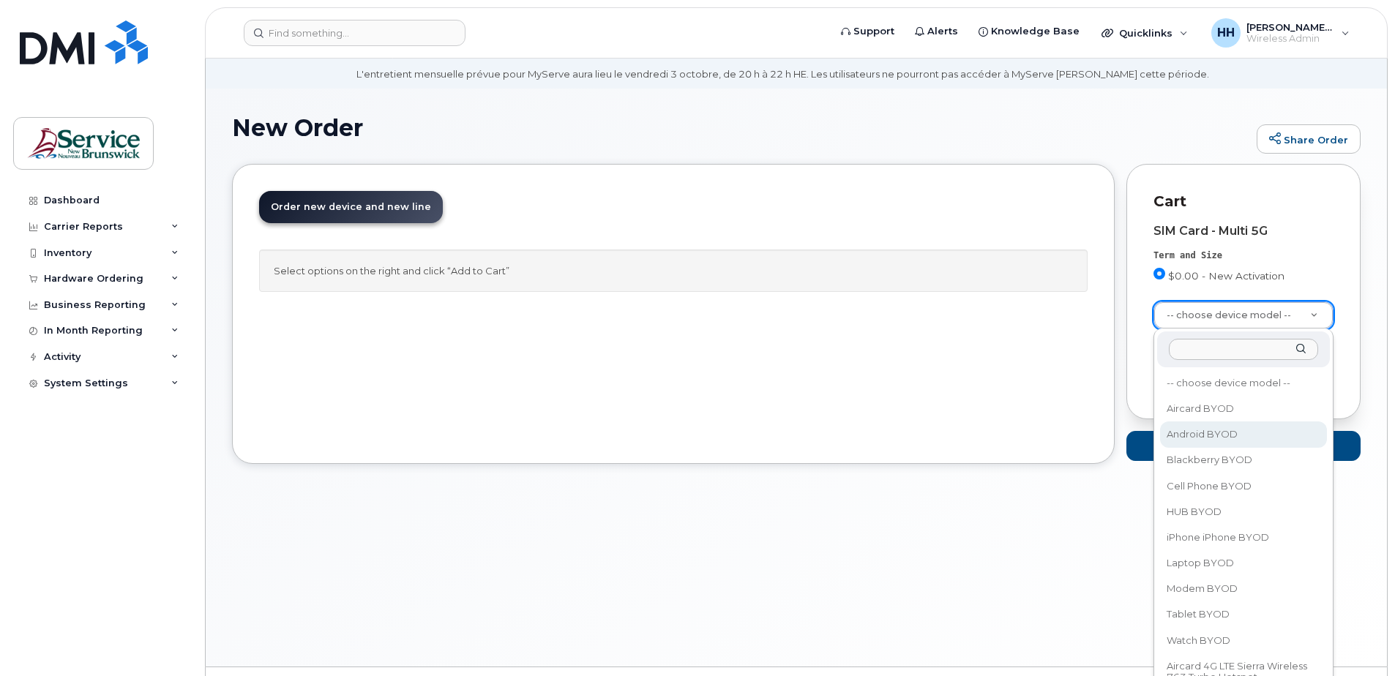
scroll to position [0, 0]
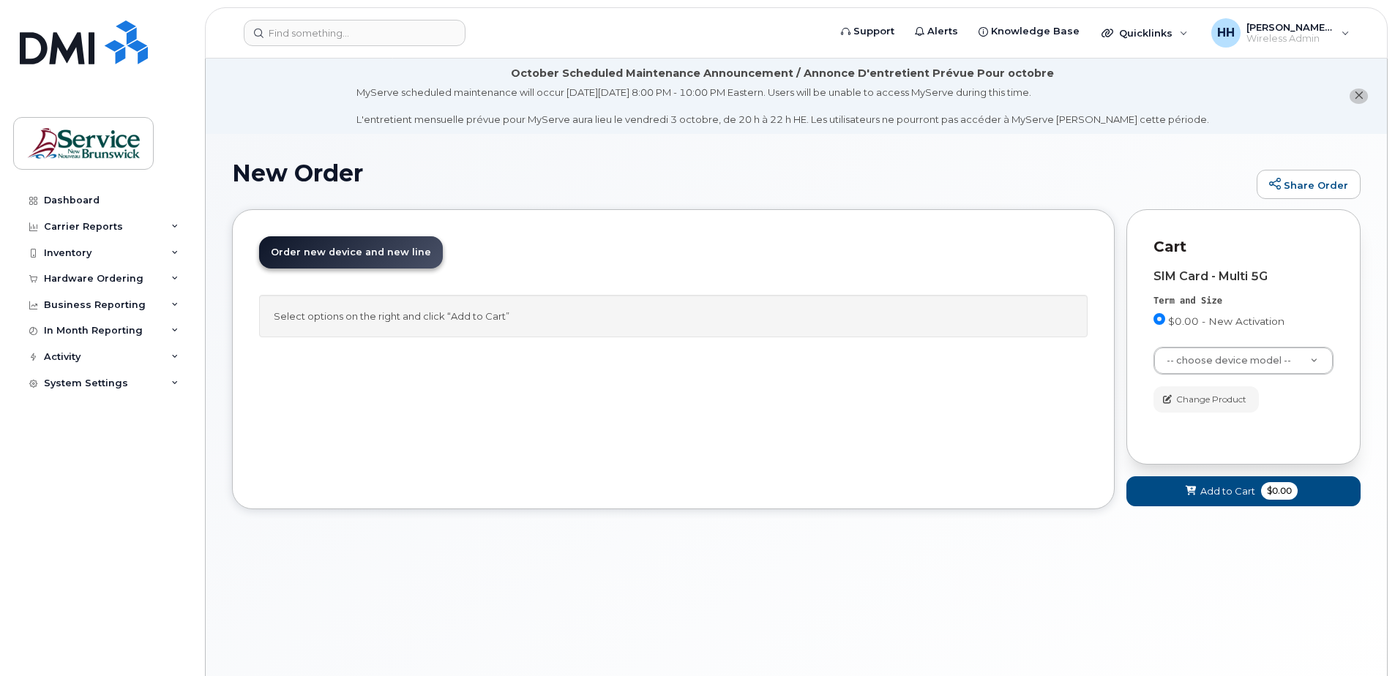
click at [1187, 275] on div "SIM Card - Multi 5G" at bounding box center [1244, 276] width 180 height 13
click at [1206, 398] on span "Change Product" at bounding box center [1211, 399] width 70 height 13
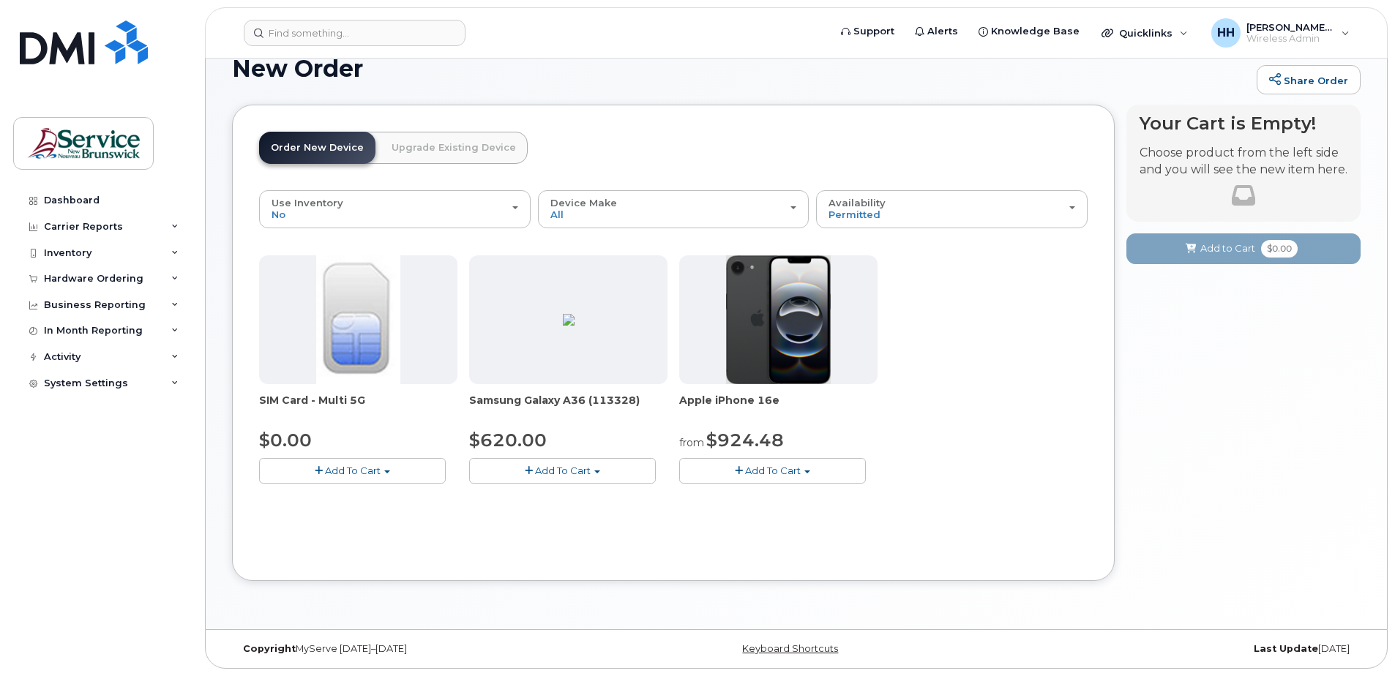
scroll to position [31, 0]
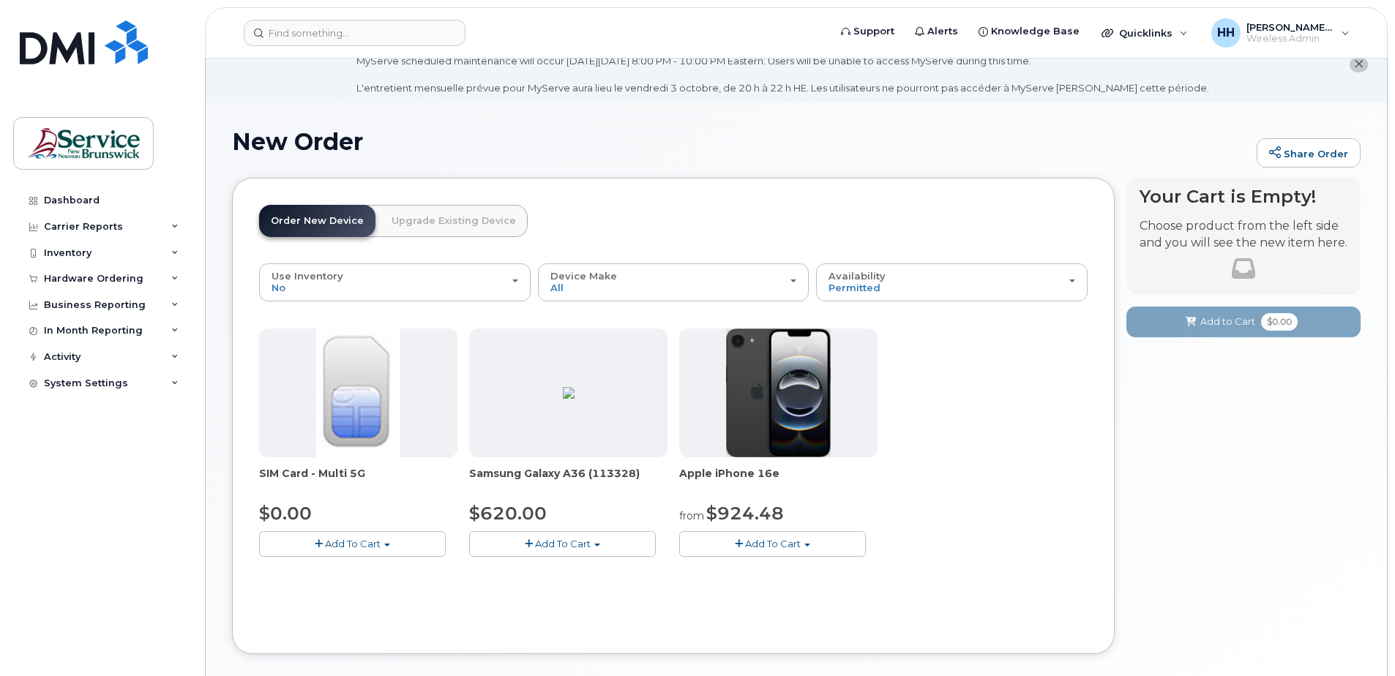
click at [453, 226] on link "Upgrade Existing Device" at bounding box center [454, 221] width 148 height 32
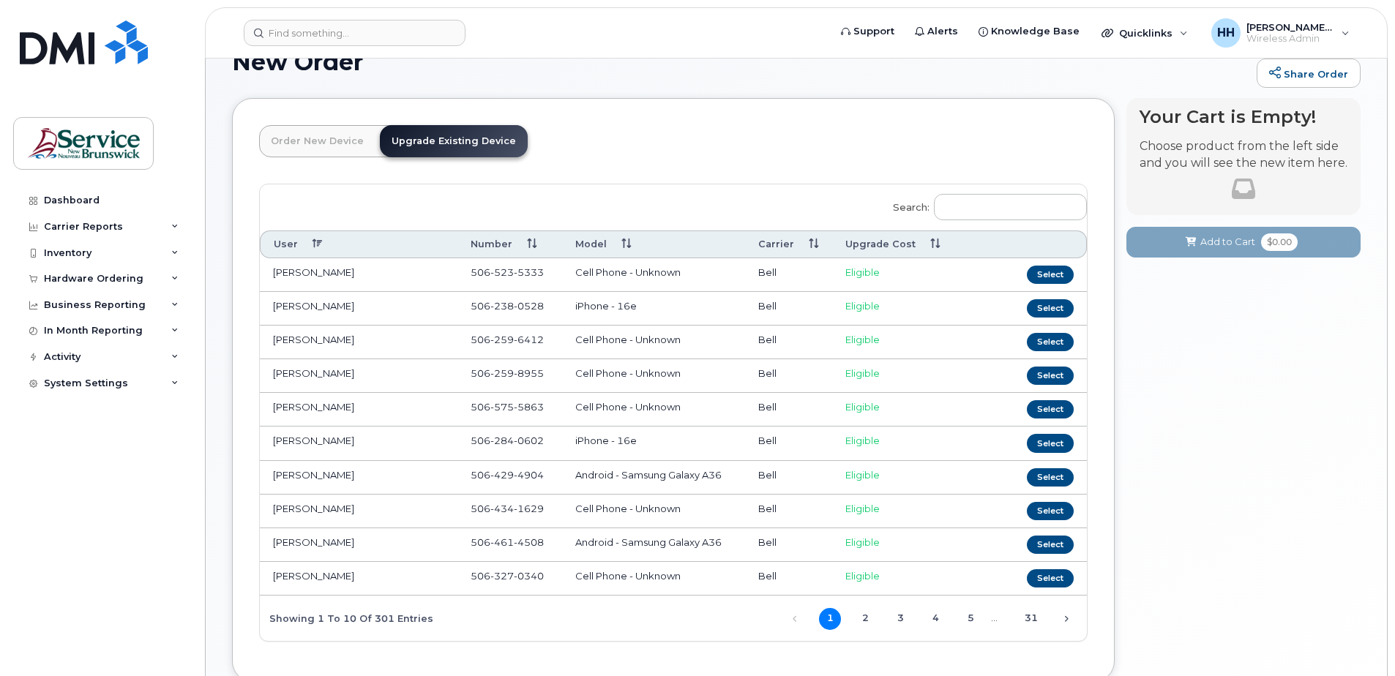
scroll to position [0, 0]
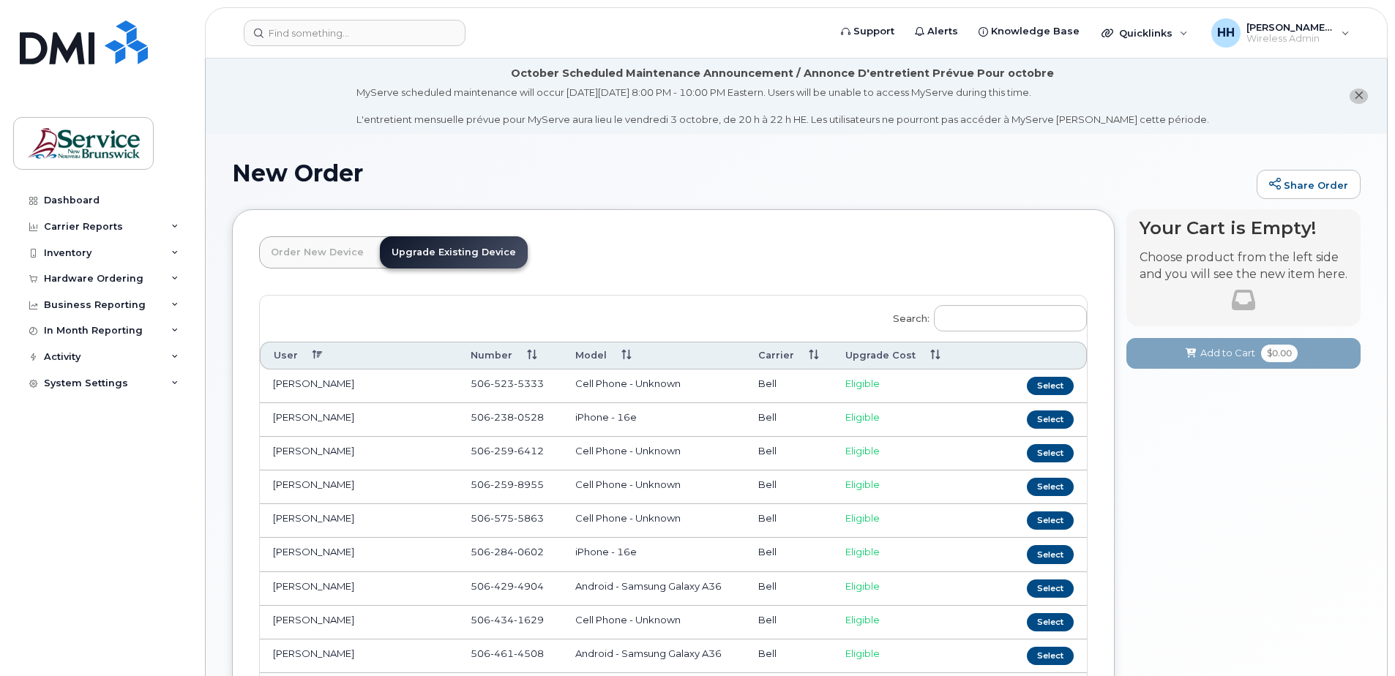
click at [339, 250] on link "Order New Device" at bounding box center [317, 252] width 116 height 32
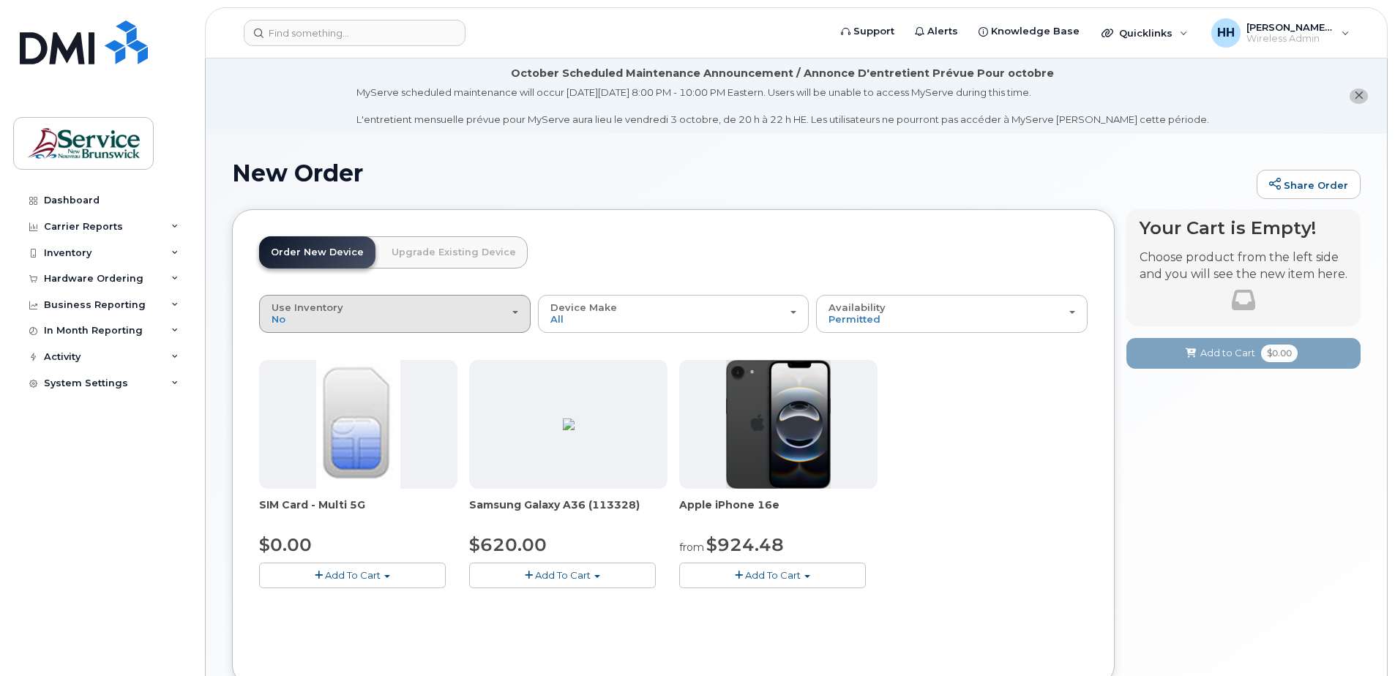
click at [373, 320] on div "Use Inventory No" at bounding box center [395, 313] width 247 height 23
click at [285, 375] on label "Yes" at bounding box center [280, 372] width 35 height 18
click at [0, 0] on input "Yes" at bounding box center [0, 0] width 0 height 0
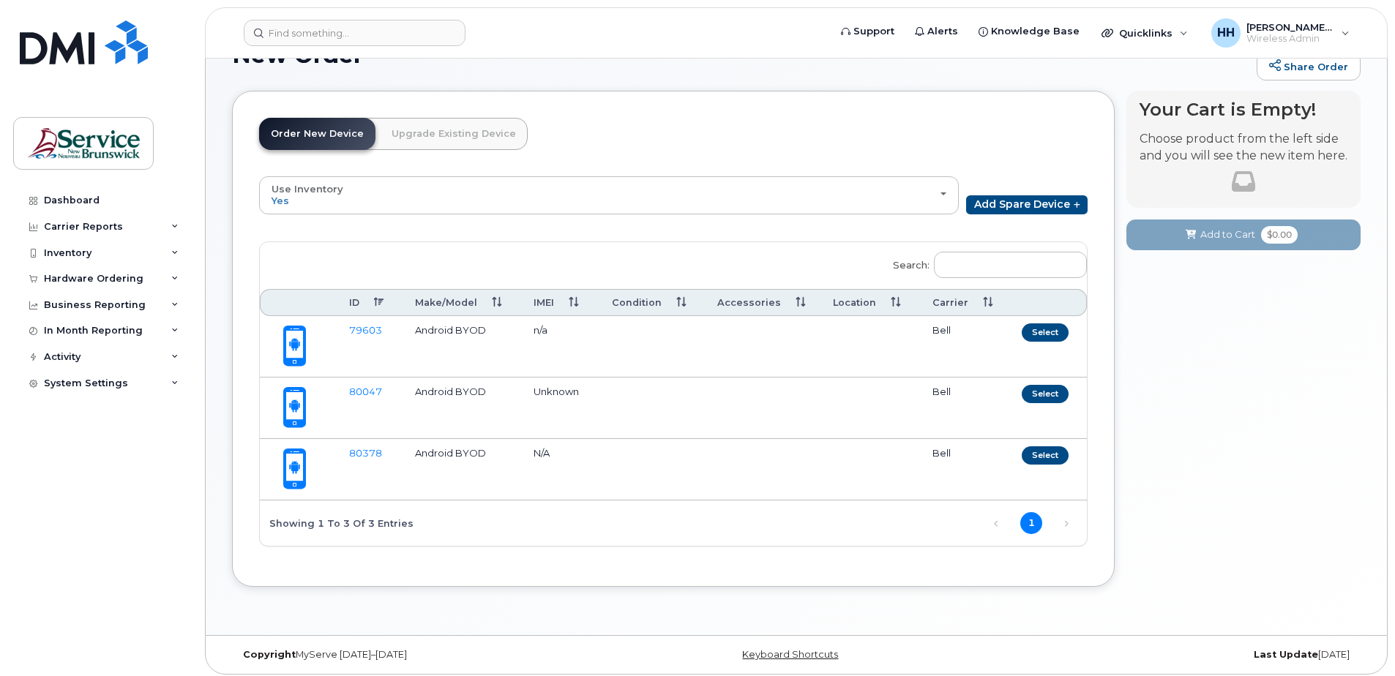
scroll to position [124, 0]
